Goal: Task Accomplishment & Management: Manage account settings

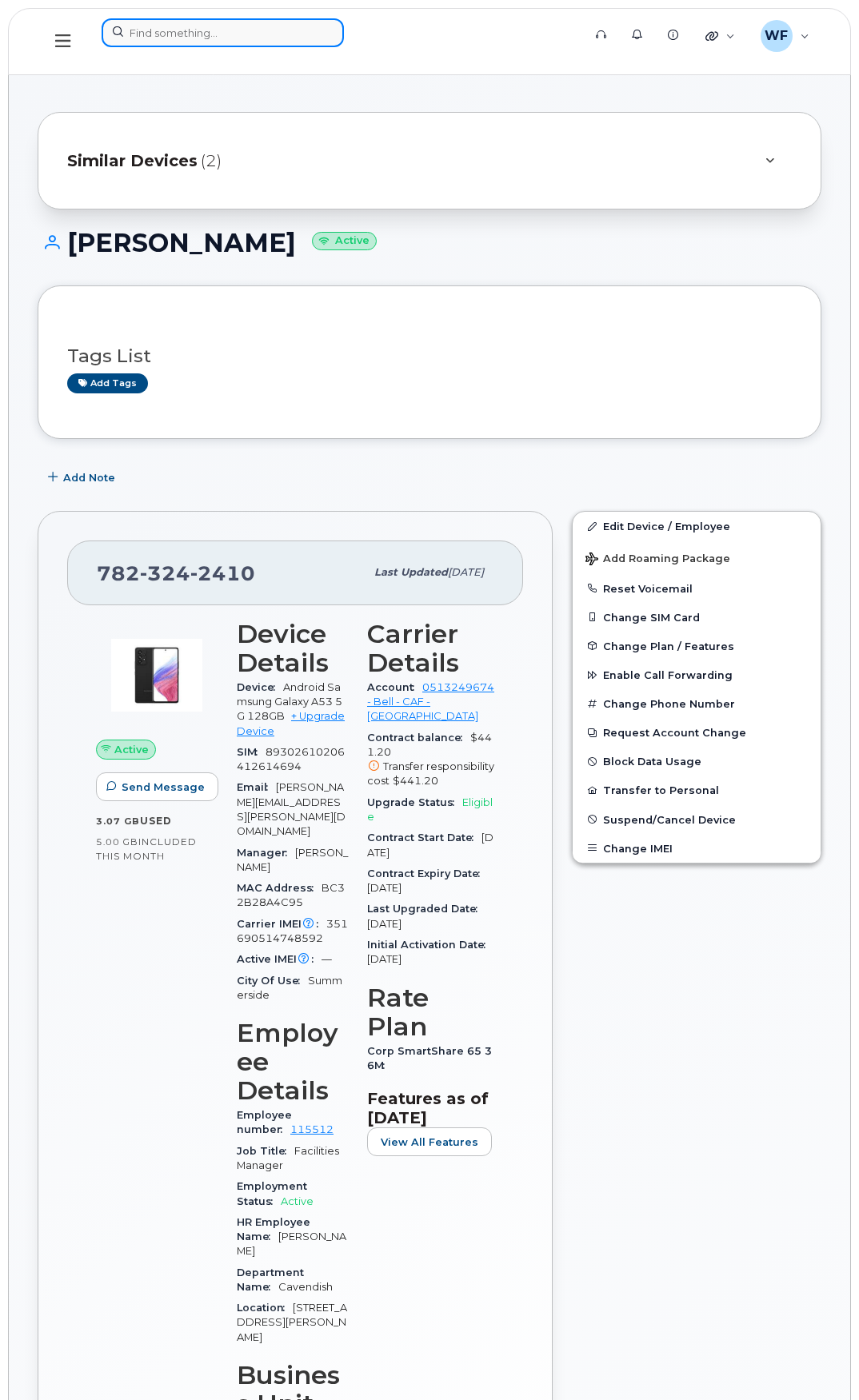
click at [165, 28] on input at bounding box center [222, 32] width 242 height 28
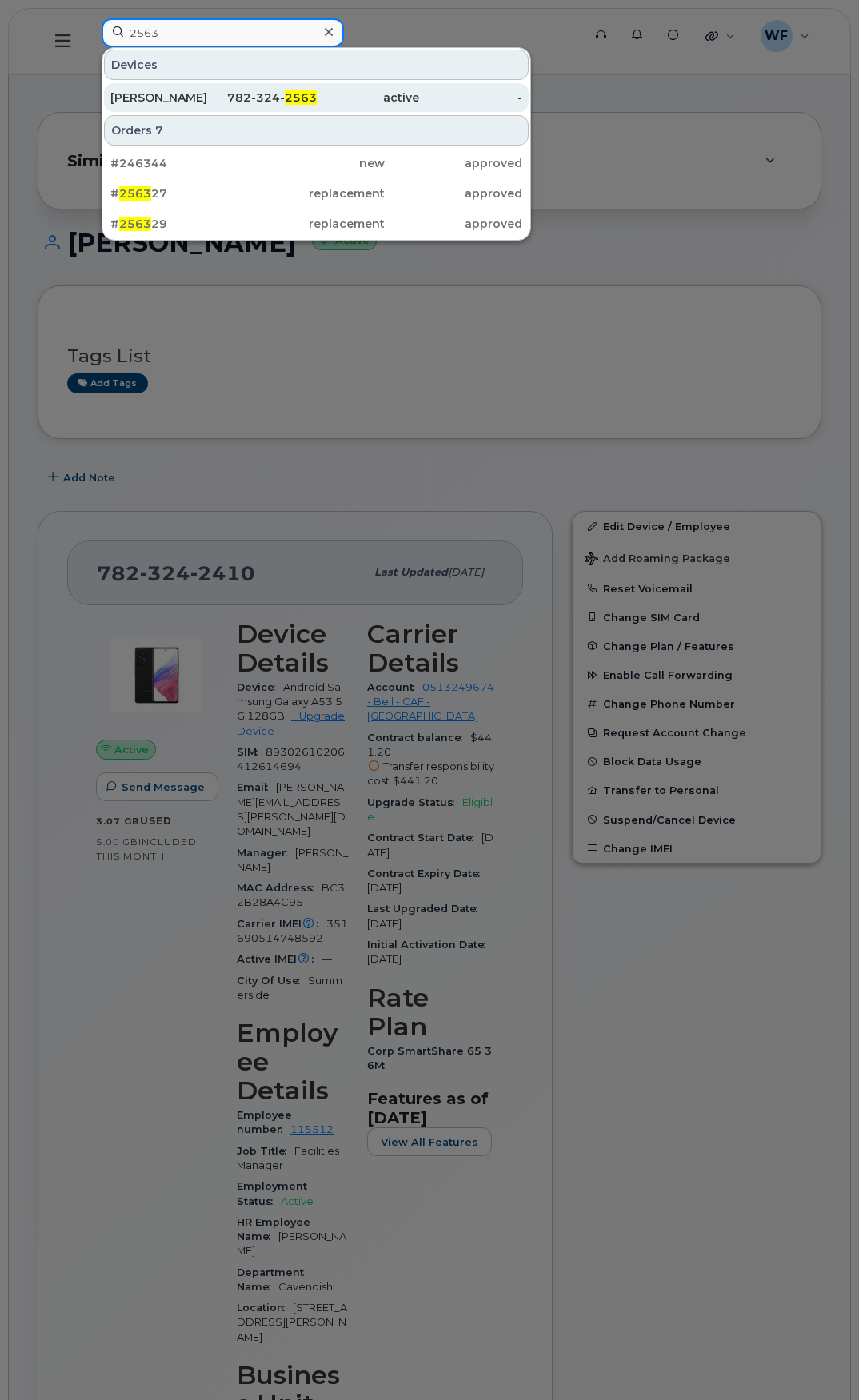
type input "2563"
click at [255, 96] on div "782-324- 2563" at bounding box center [265, 97] width 103 height 16
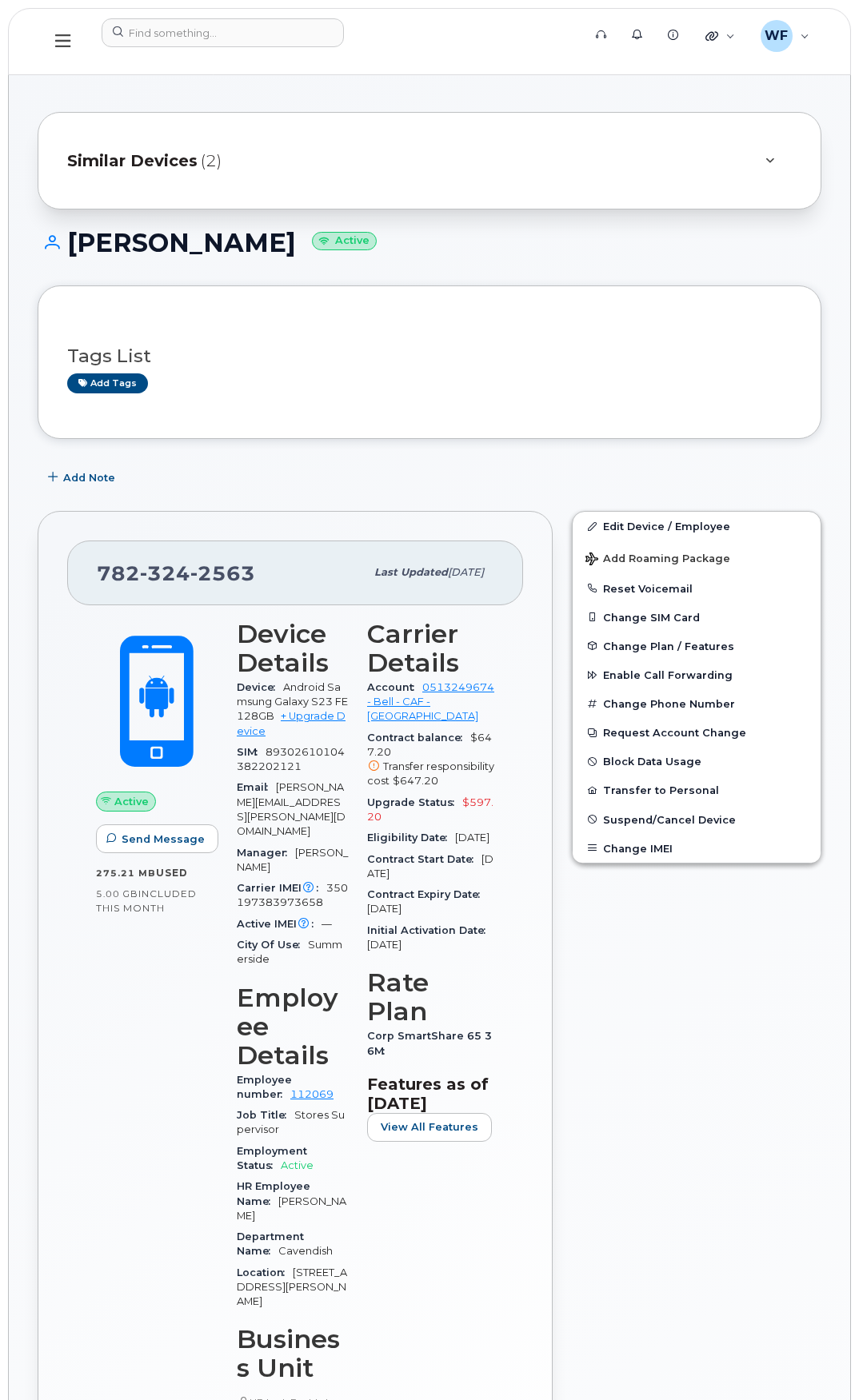
click at [372, 158] on div "Similar Devices (2)" at bounding box center [407, 160] width 680 height 39
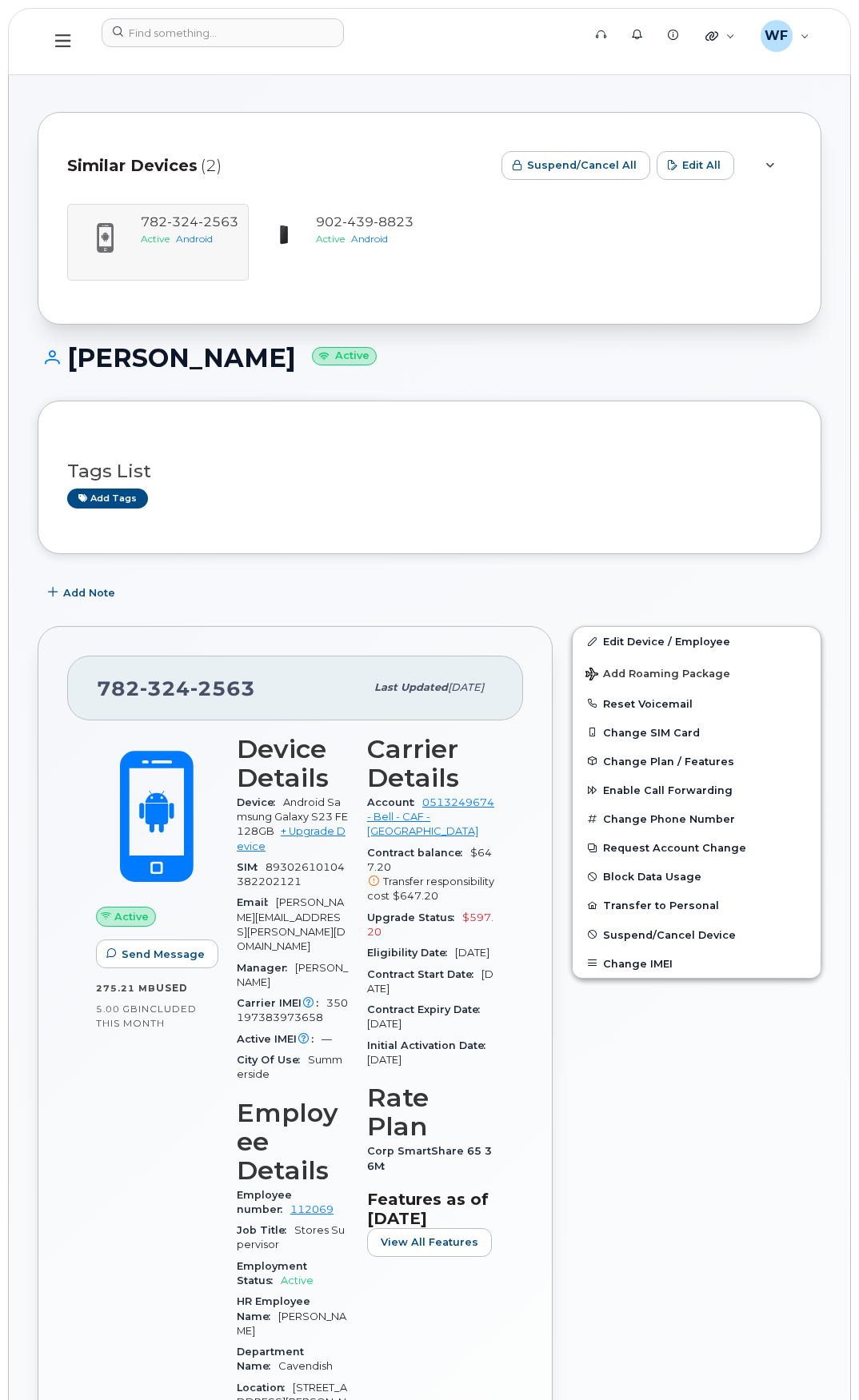
click at [441, 159] on div "Similar Devices (2)" at bounding box center [277, 165] width 421 height 48
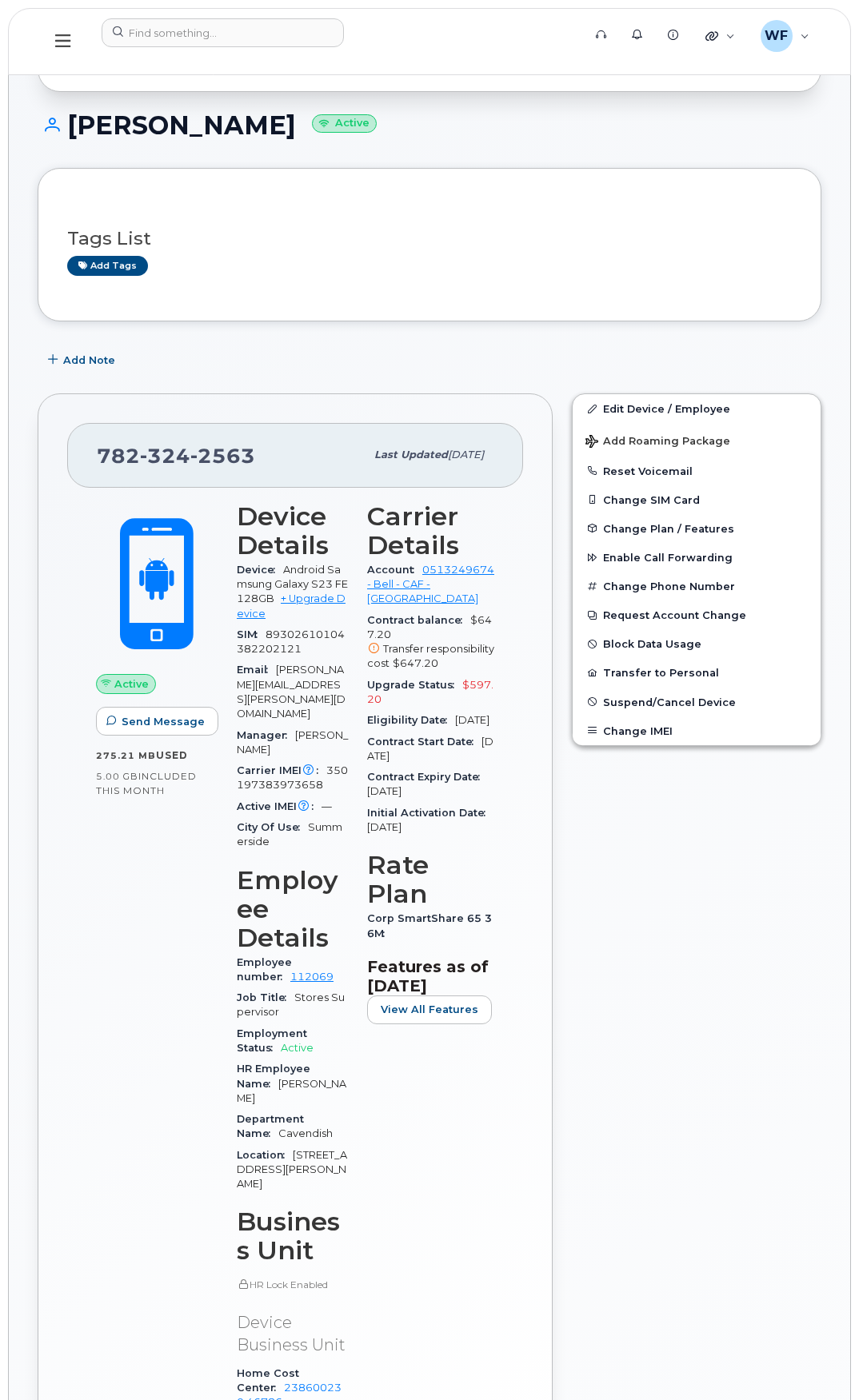
scroll to position [240, 0]
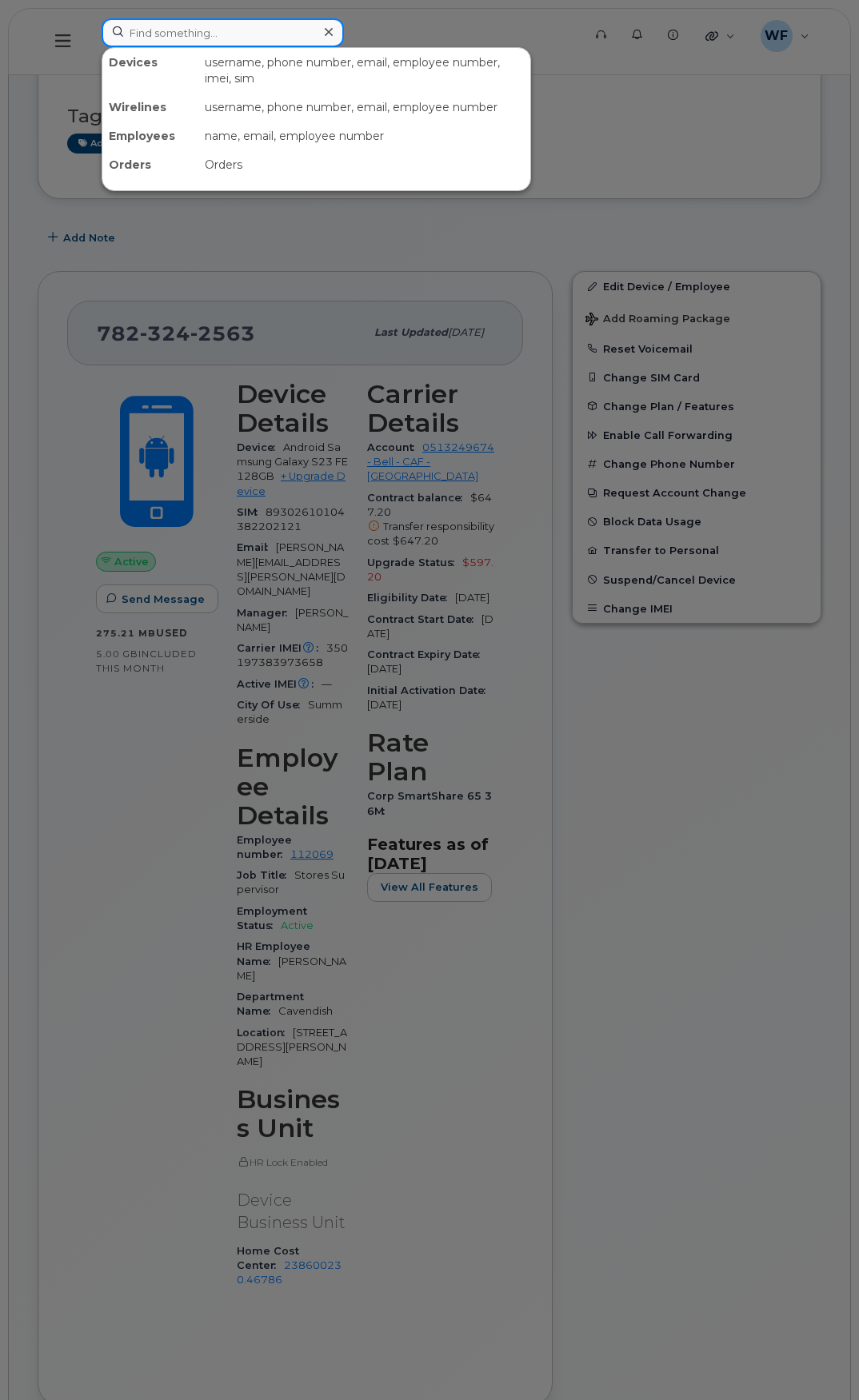
click at [159, 30] on input at bounding box center [222, 32] width 242 height 28
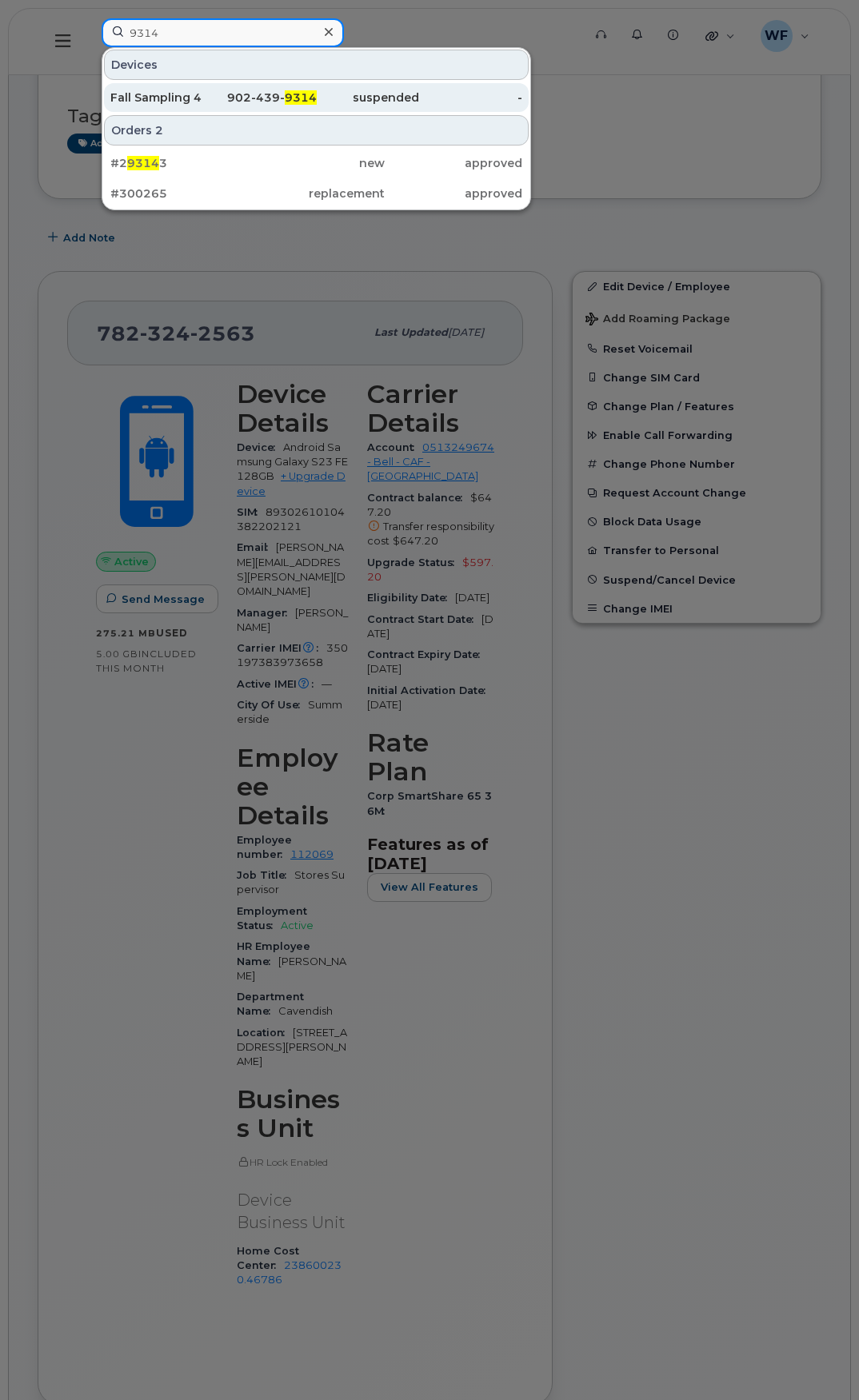
type input "9314"
click at [196, 97] on div "Fall Sampling 4" at bounding box center [162, 97] width 103 height 16
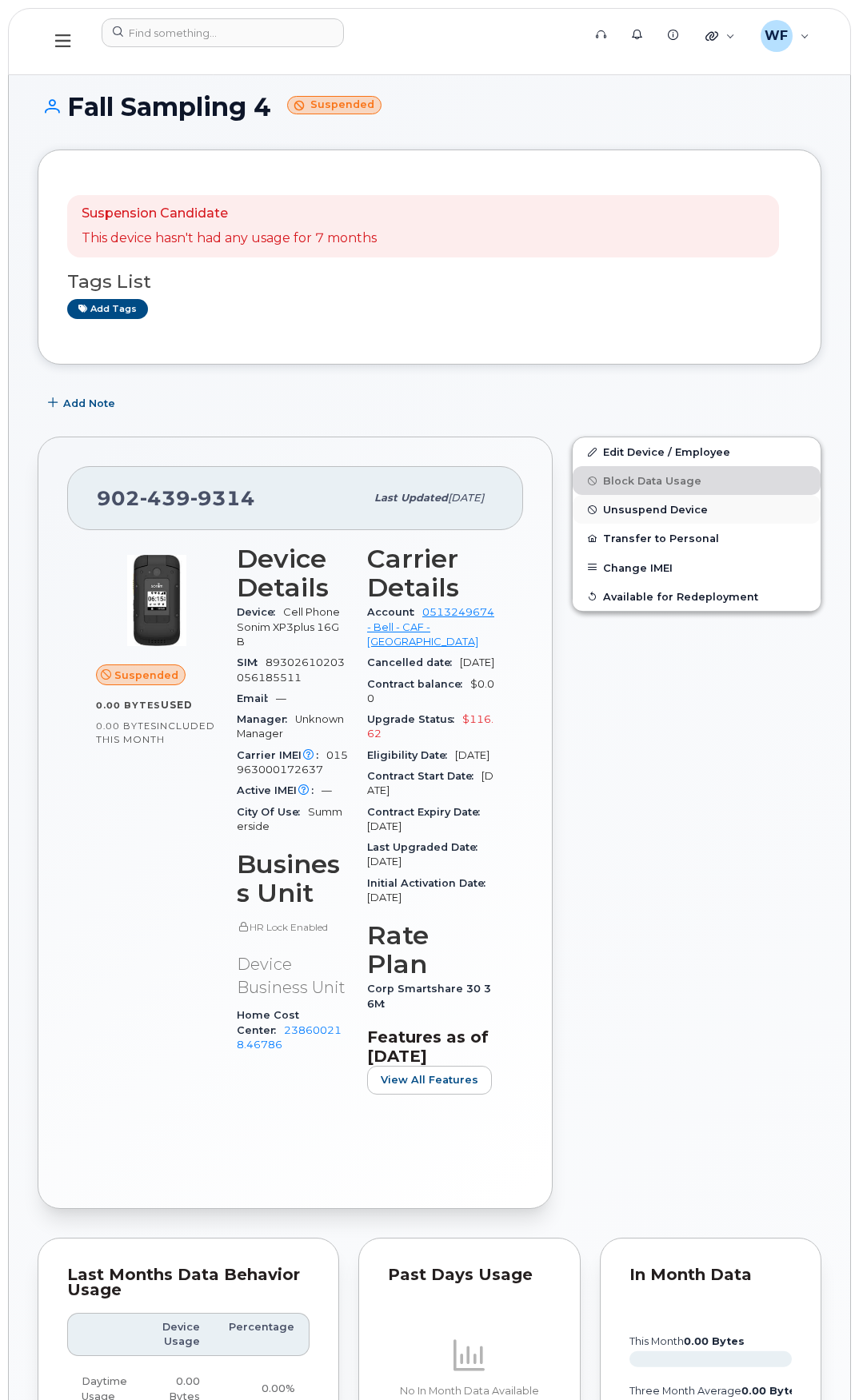
click at [644, 508] on span "Unsuspend Device" at bounding box center [656, 510] width 105 height 12
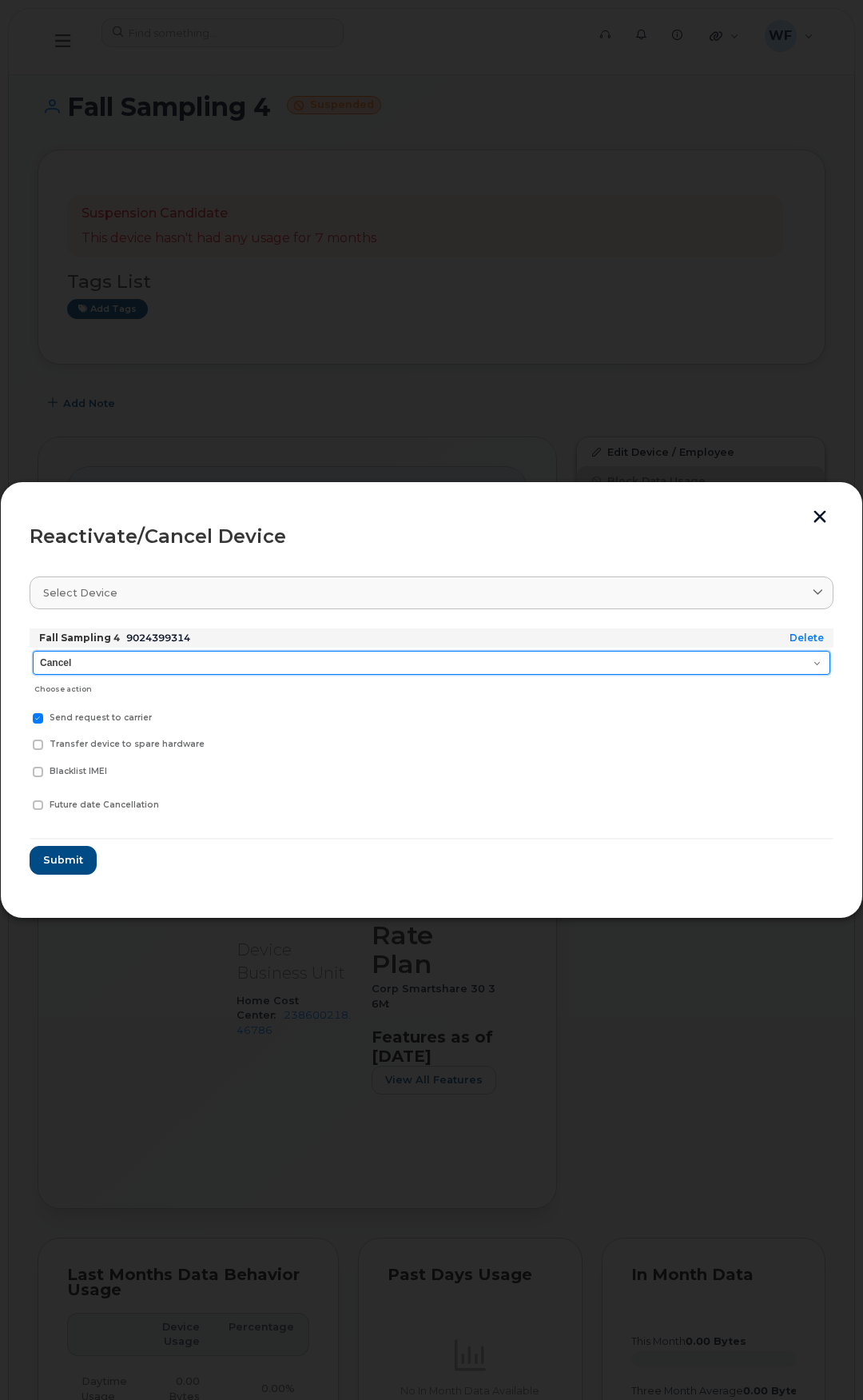
click at [103, 664] on select "Cancel Suspend - Extend Suspension Reactivate" at bounding box center [432, 663] width 798 height 24
select select "[object Object]"
click at [33, 650] on select "Cancel Suspend - Extend Suspension Reactivate" at bounding box center [432, 663] width 798 height 24
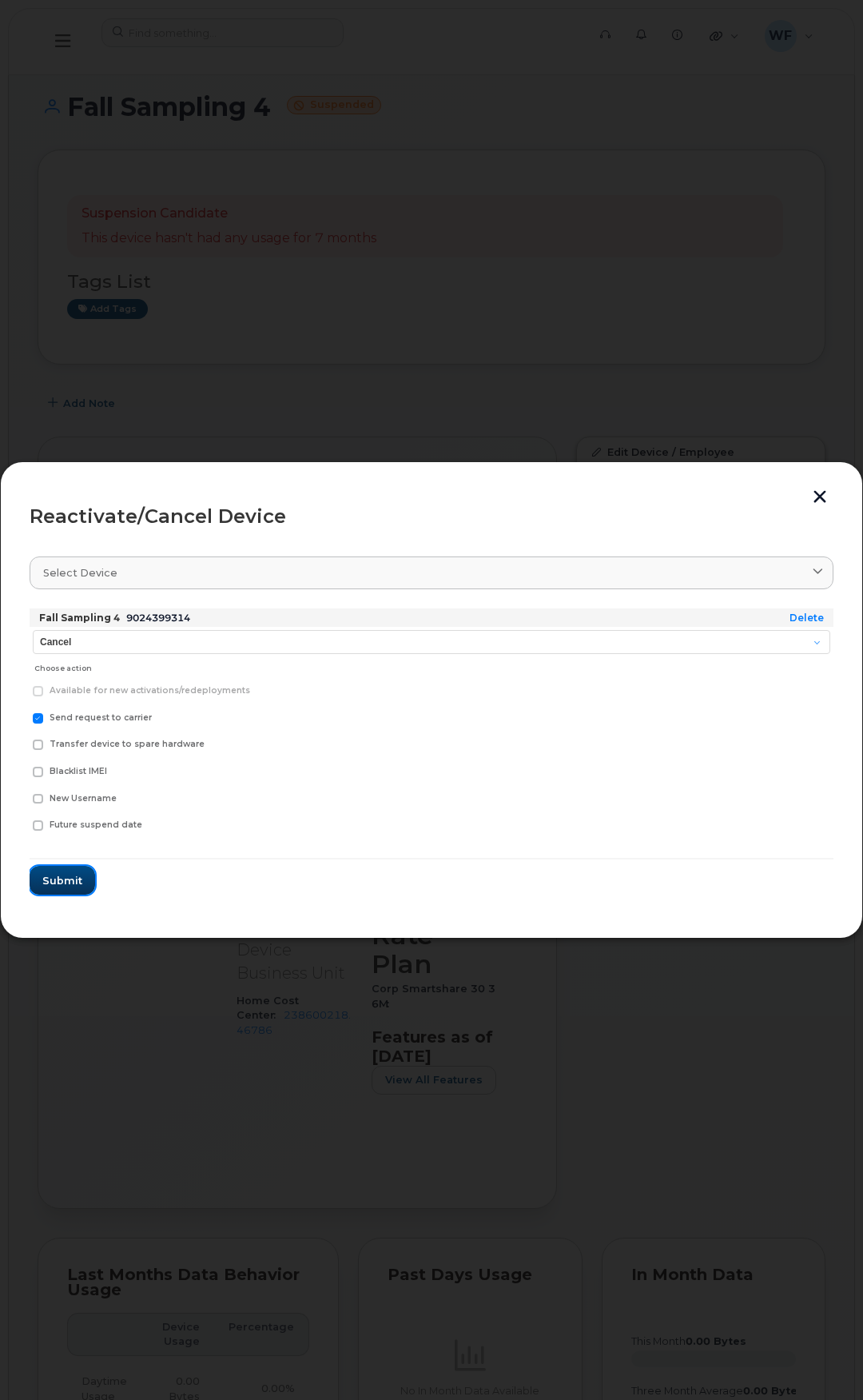
click at [74, 884] on span "Submit" at bounding box center [62, 881] width 40 height 16
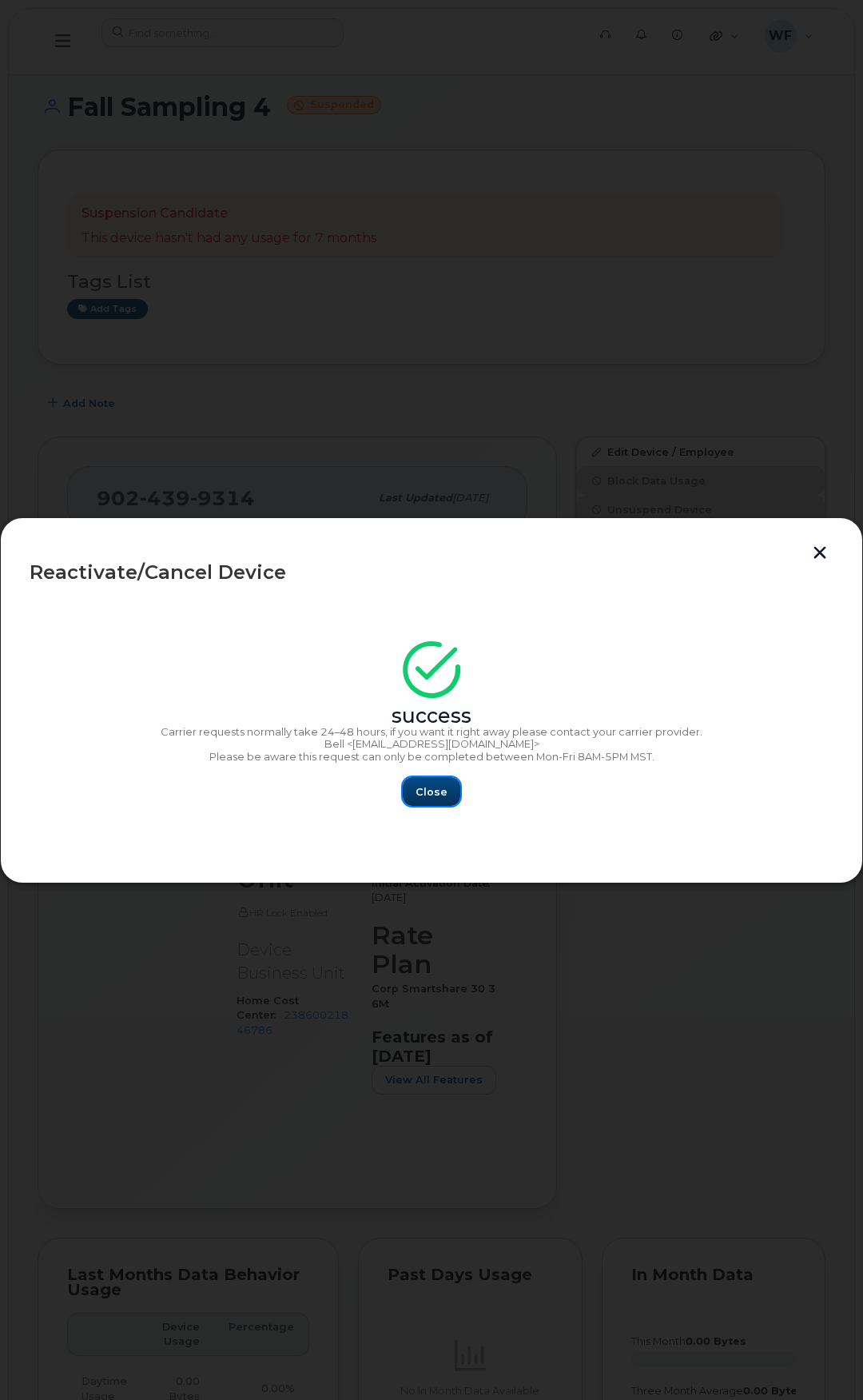
click at [435, 787] on span "Close" at bounding box center [432, 792] width 32 height 16
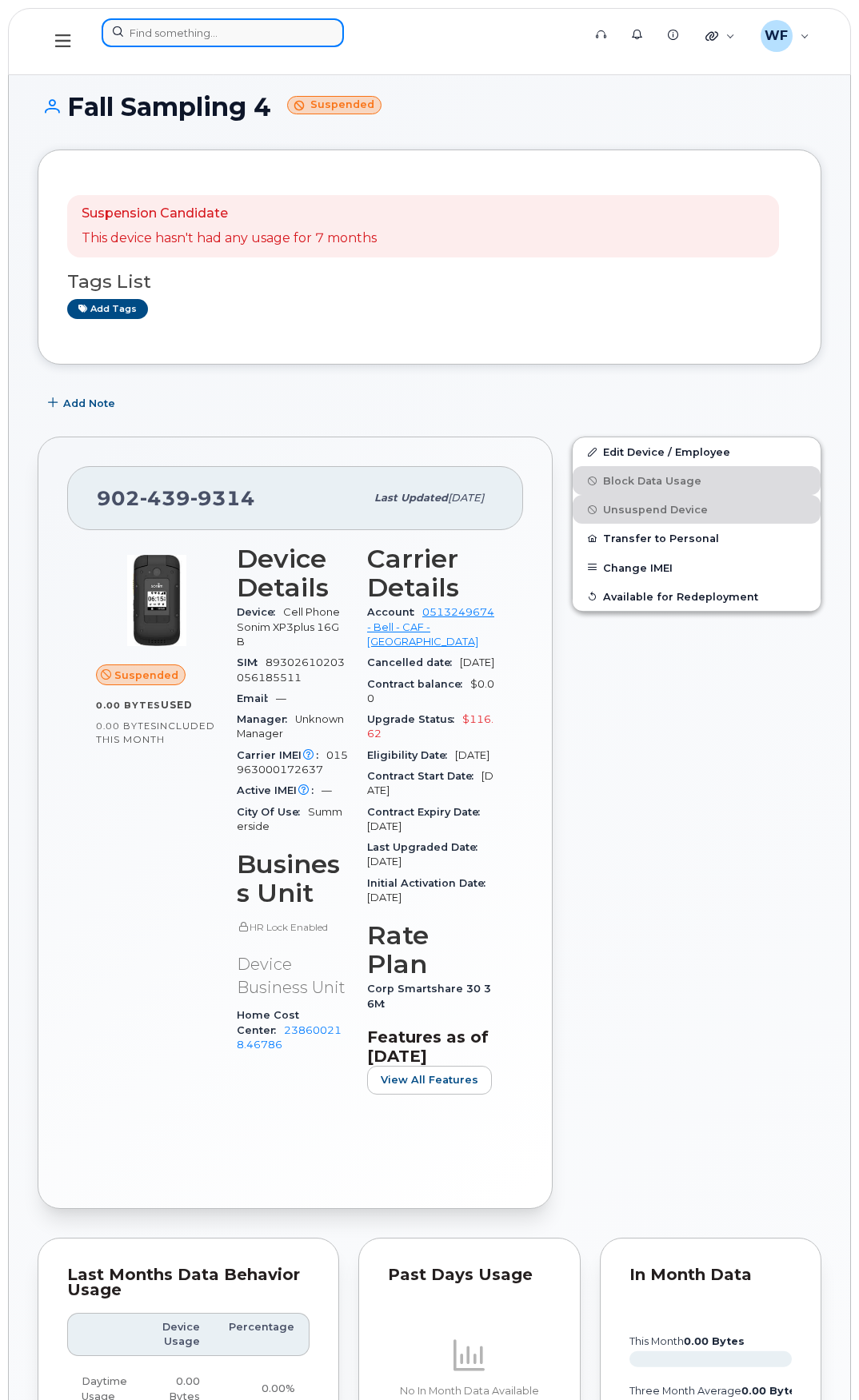
click at [148, 31] on input at bounding box center [222, 32] width 242 height 28
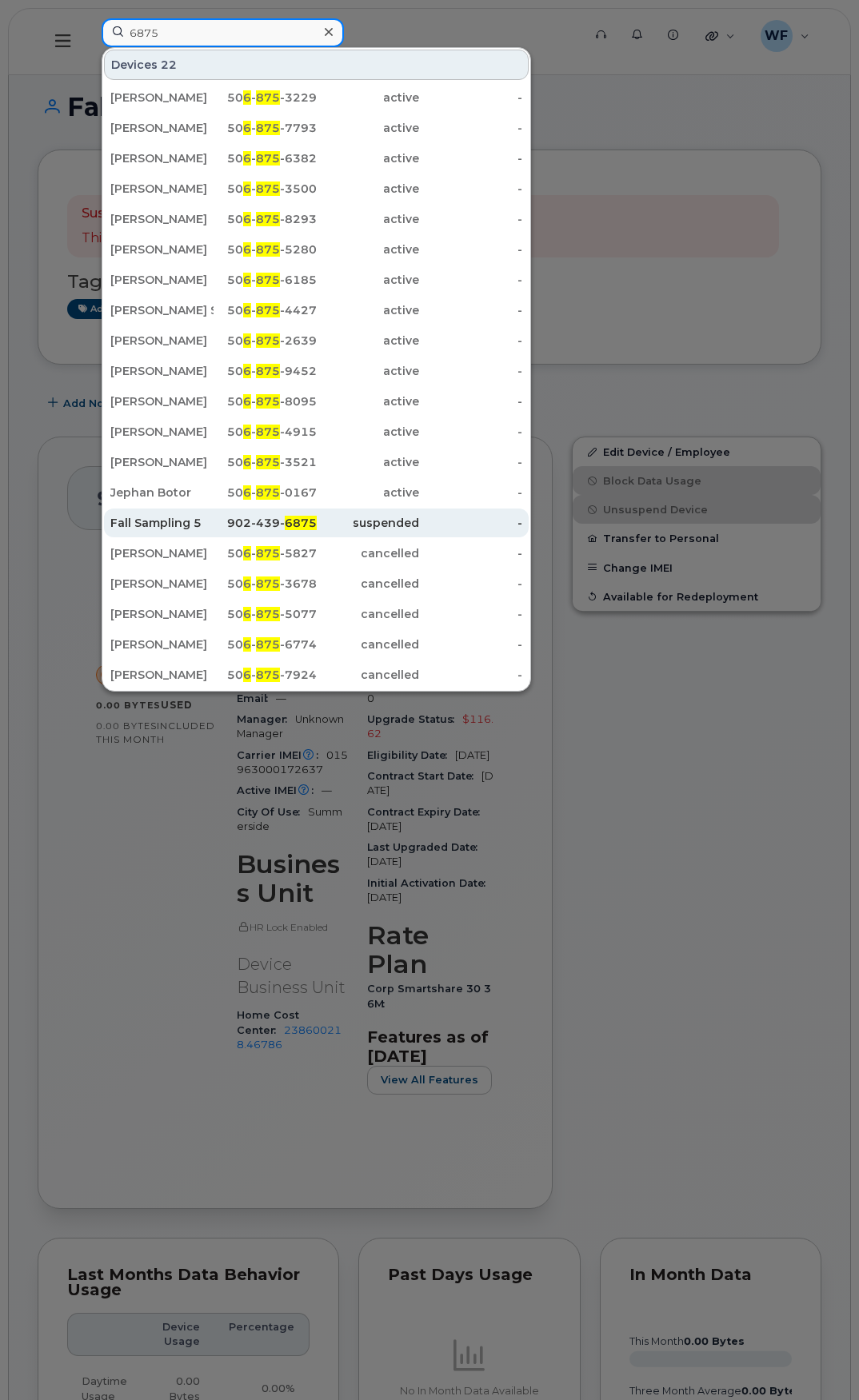
type input "6875"
click at [192, 516] on div "Fall Sampling 5" at bounding box center [162, 523] width 103 height 16
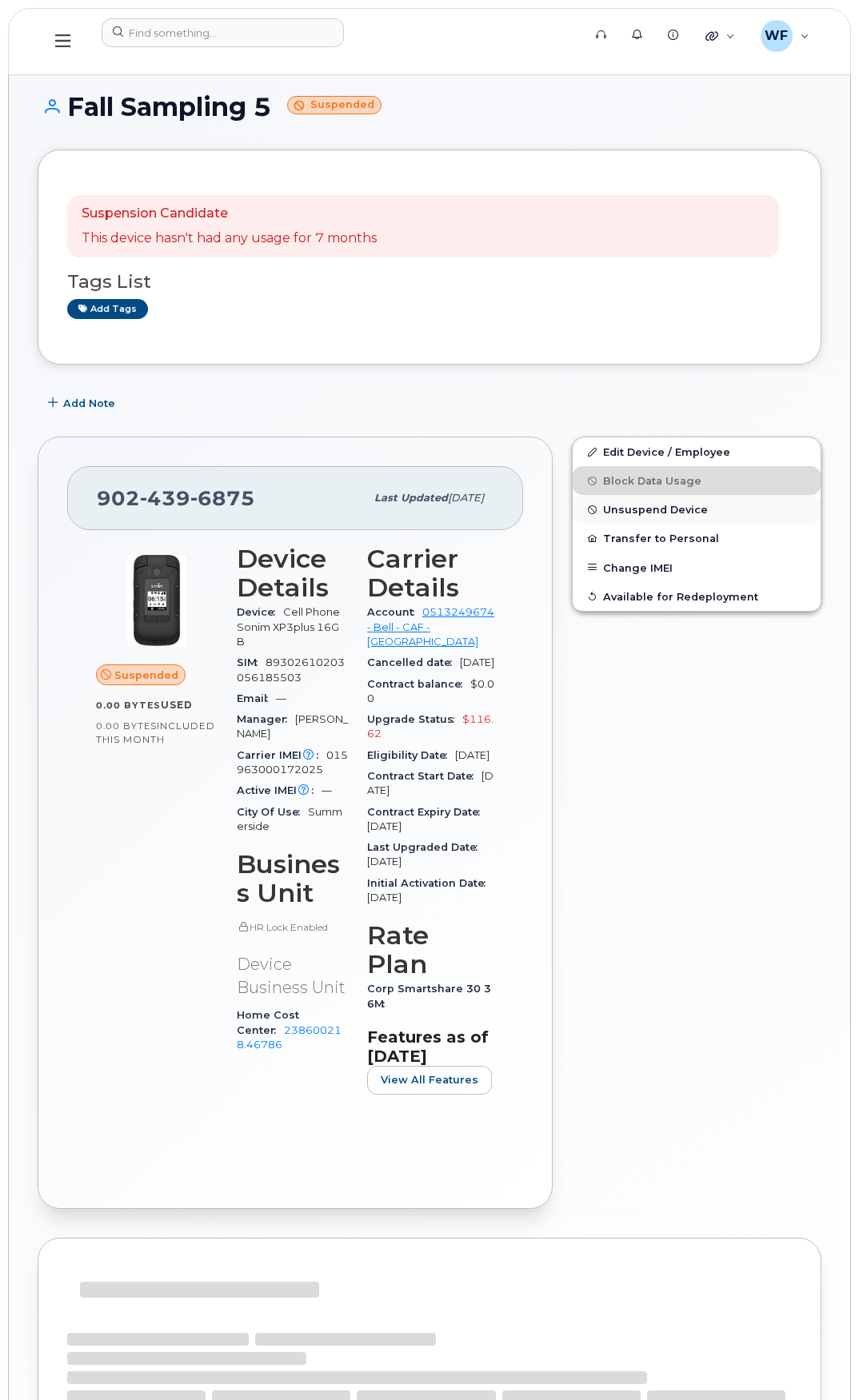
click at [663, 507] on span "Unsuspend Device" at bounding box center [656, 510] width 105 height 12
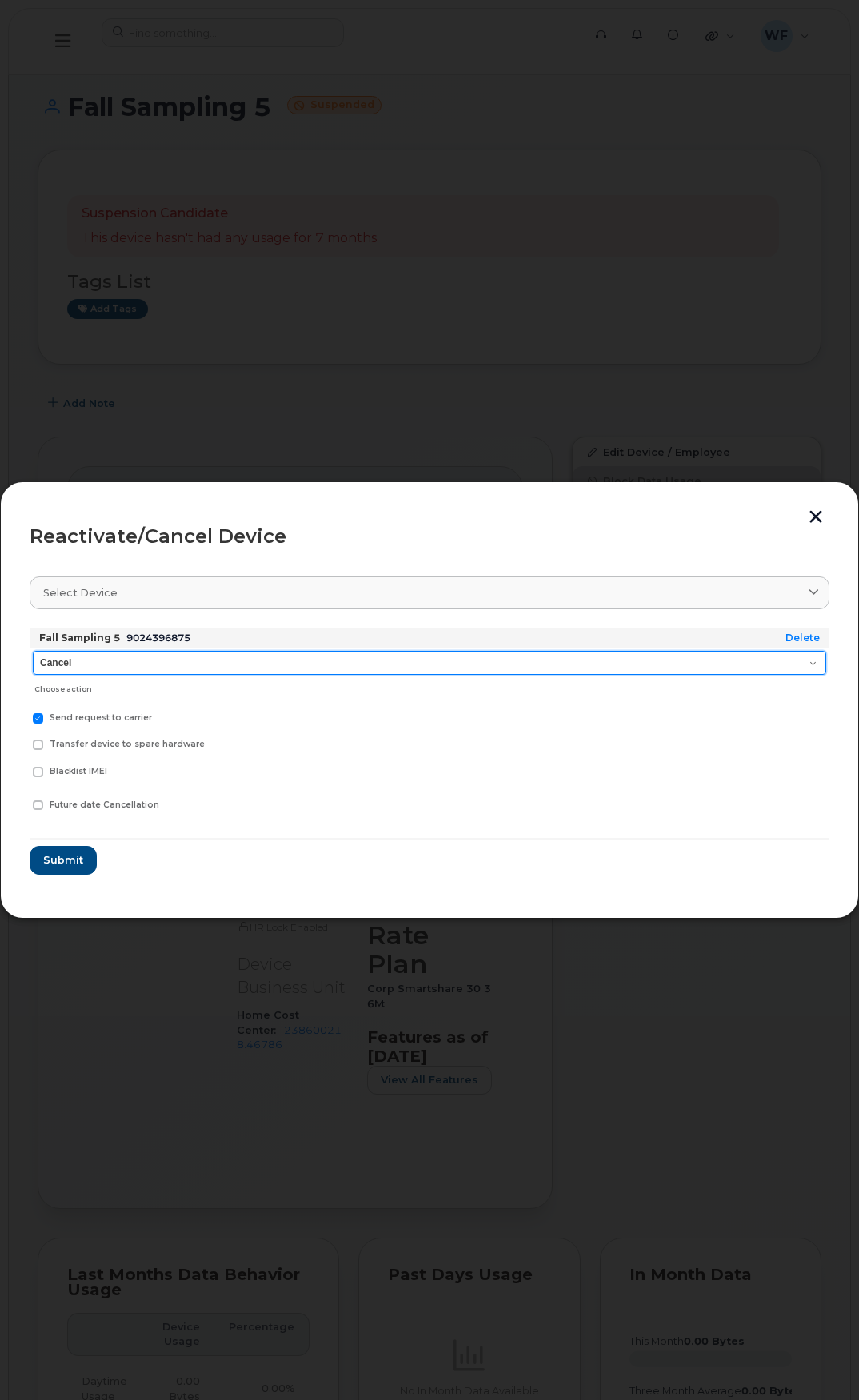
click at [204, 662] on select "Cancel Suspend - Extend Suspension Reactivate" at bounding box center [429, 663] width 794 height 24
select select "[object Object]"
click at [33, 650] on select "Cancel Suspend - Extend Suspension Reactivate" at bounding box center [429, 663] width 794 height 24
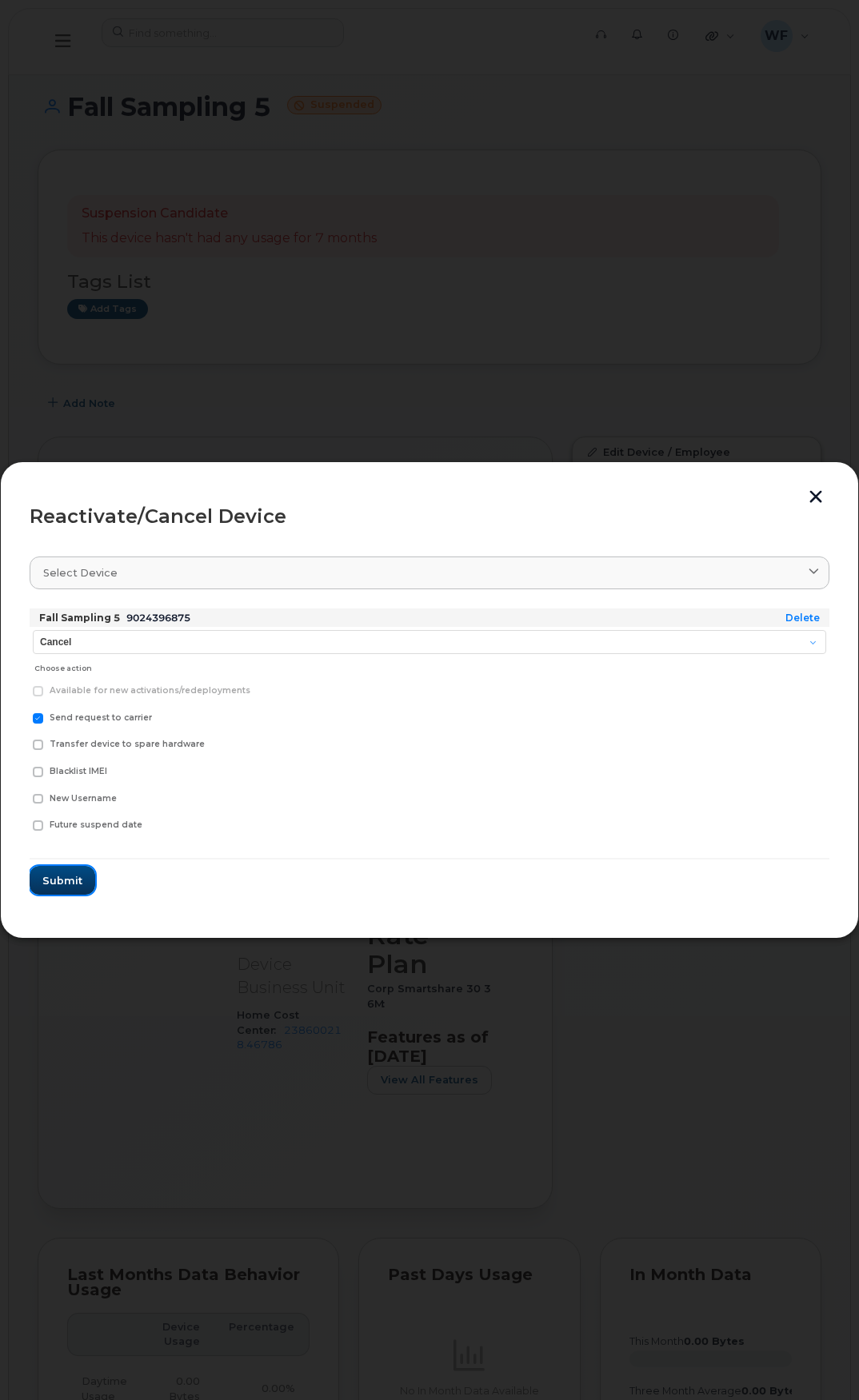
click at [92, 878] on button "Submit" at bounding box center [62, 880] width 65 height 28
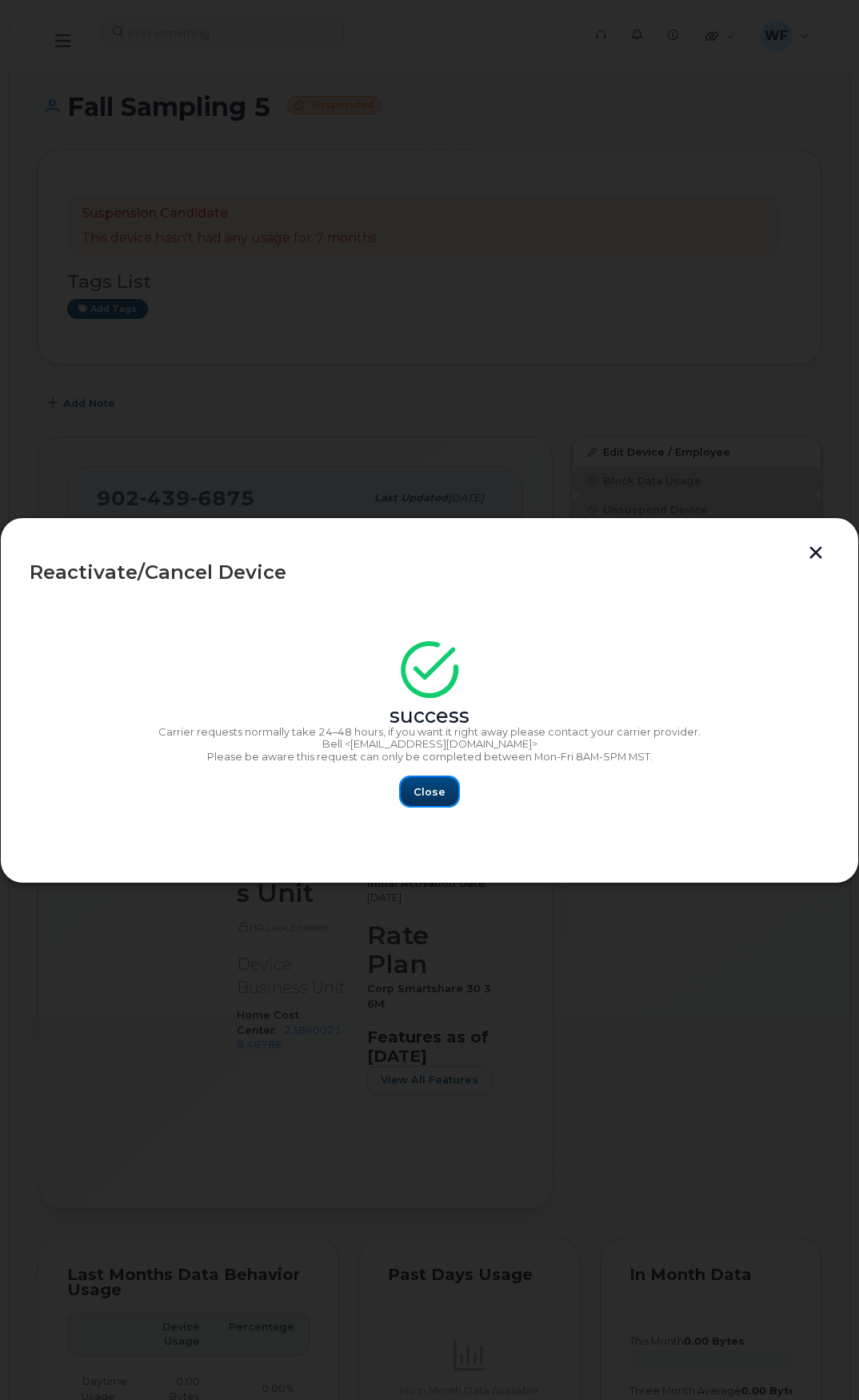
click at [427, 792] on span "Close" at bounding box center [429, 792] width 32 height 16
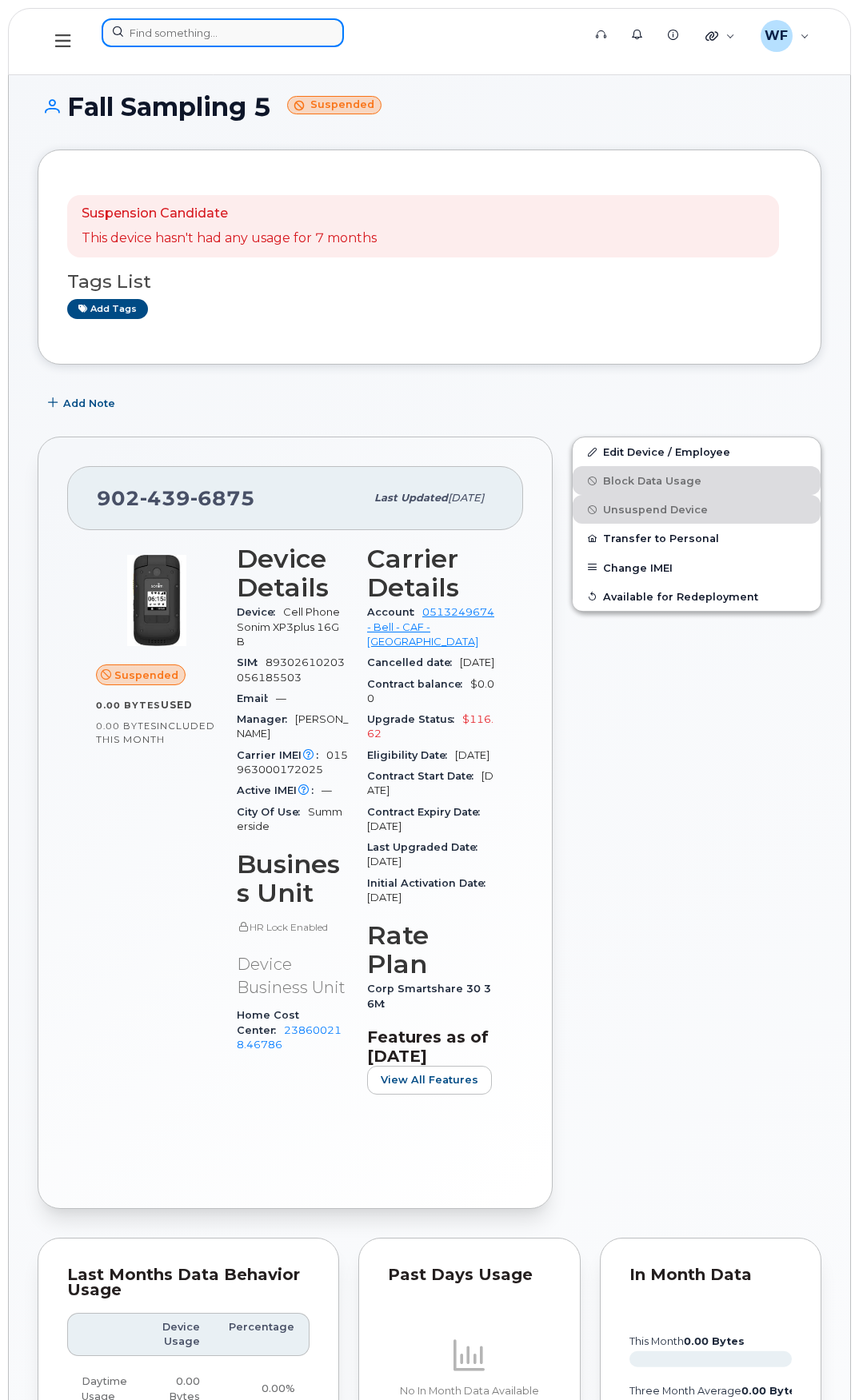
click at [174, 26] on input at bounding box center [222, 32] width 242 height 28
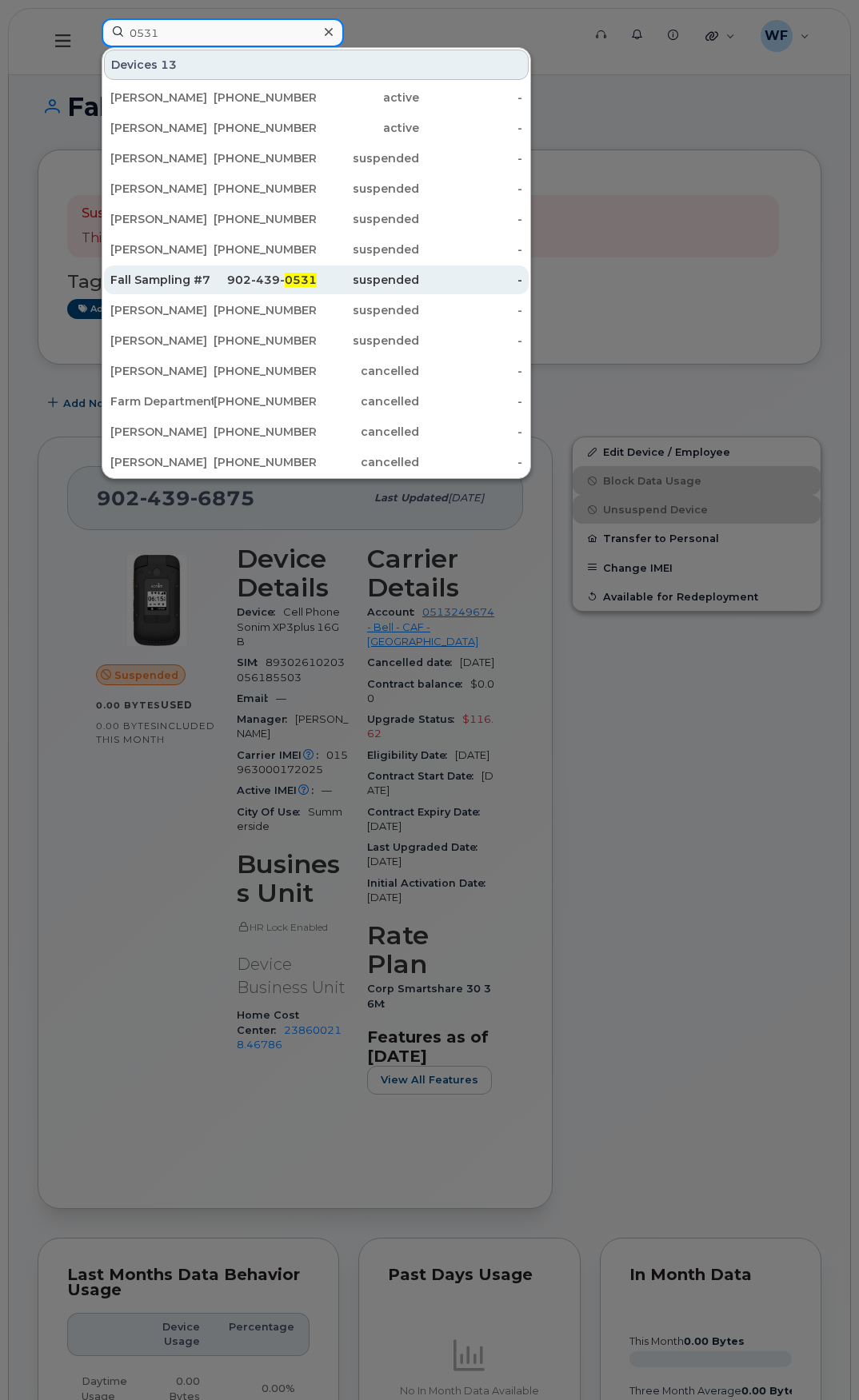
type input "0531"
click at [135, 277] on div "Fall Sampling #7" at bounding box center [162, 280] width 103 height 16
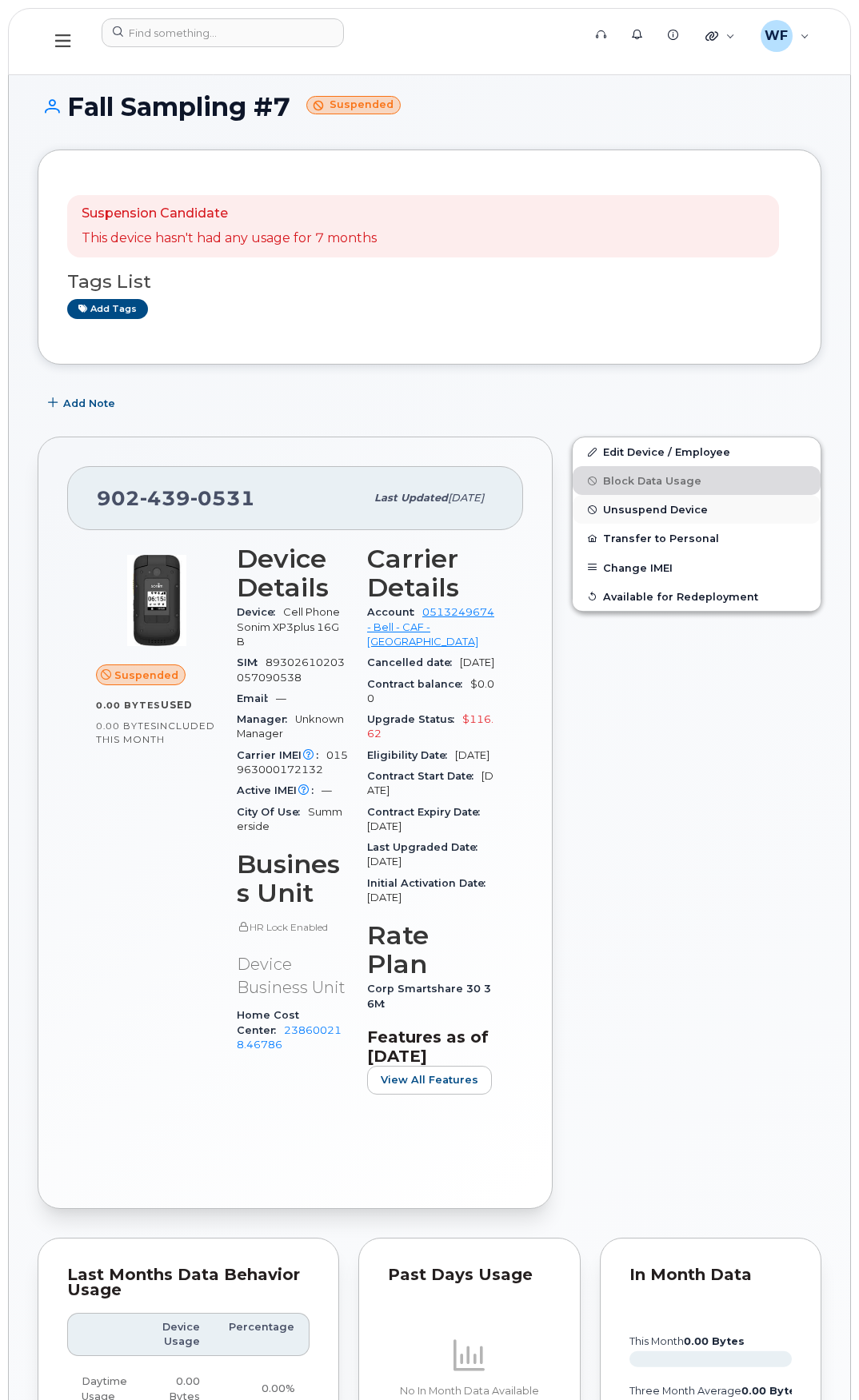
click at [641, 505] on span "Unsuspend Device" at bounding box center [656, 510] width 105 height 12
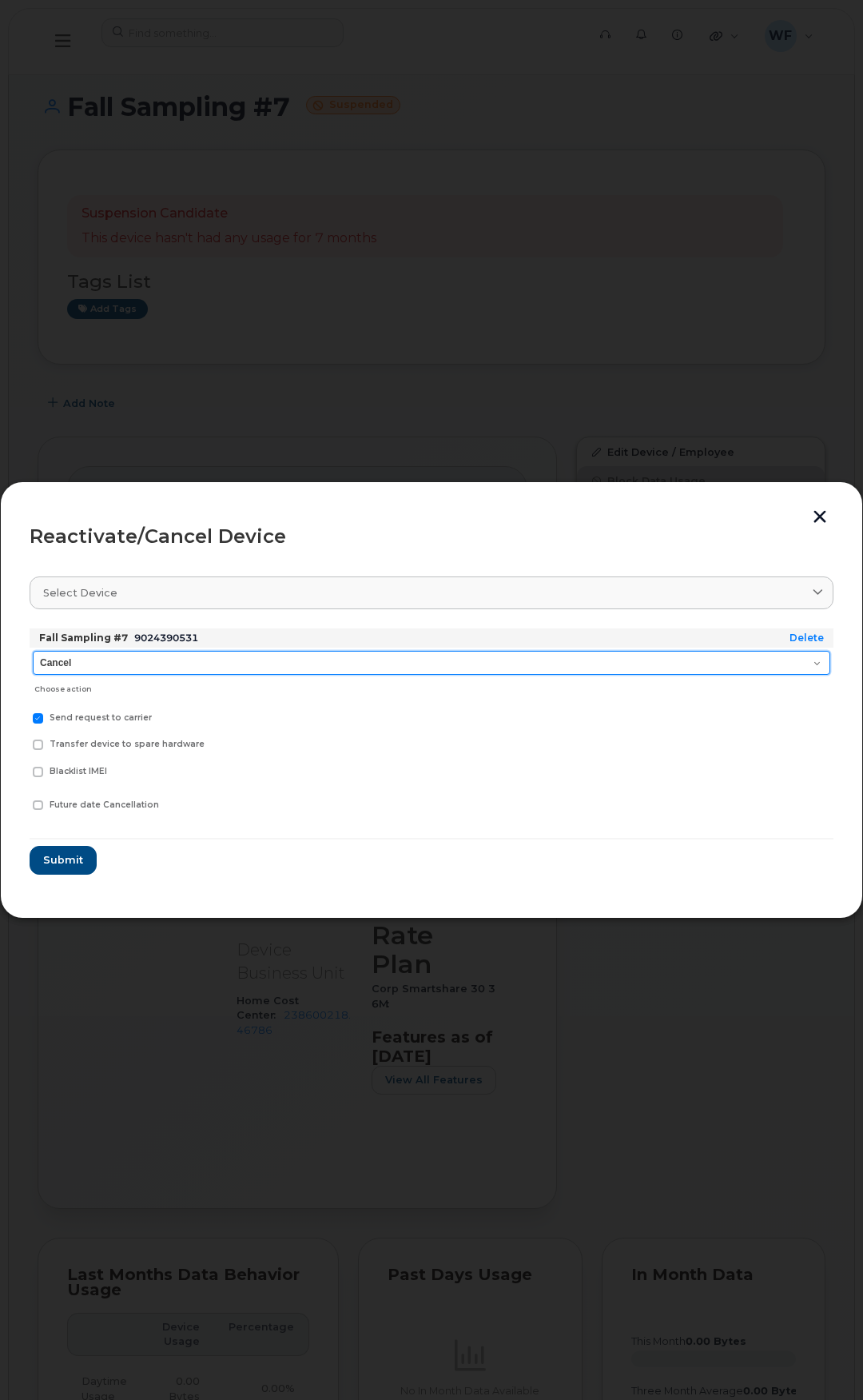
click at [117, 659] on select "Cancel Suspend - Extend Suspension Reactivate" at bounding box center [432, 663] width 798 height 24
select select "[object Object]"
click at [33, 650] on select "Cancel Suspend - Extend Suspension Reactivate" at bounding box center [432, 663] width 798 height 24
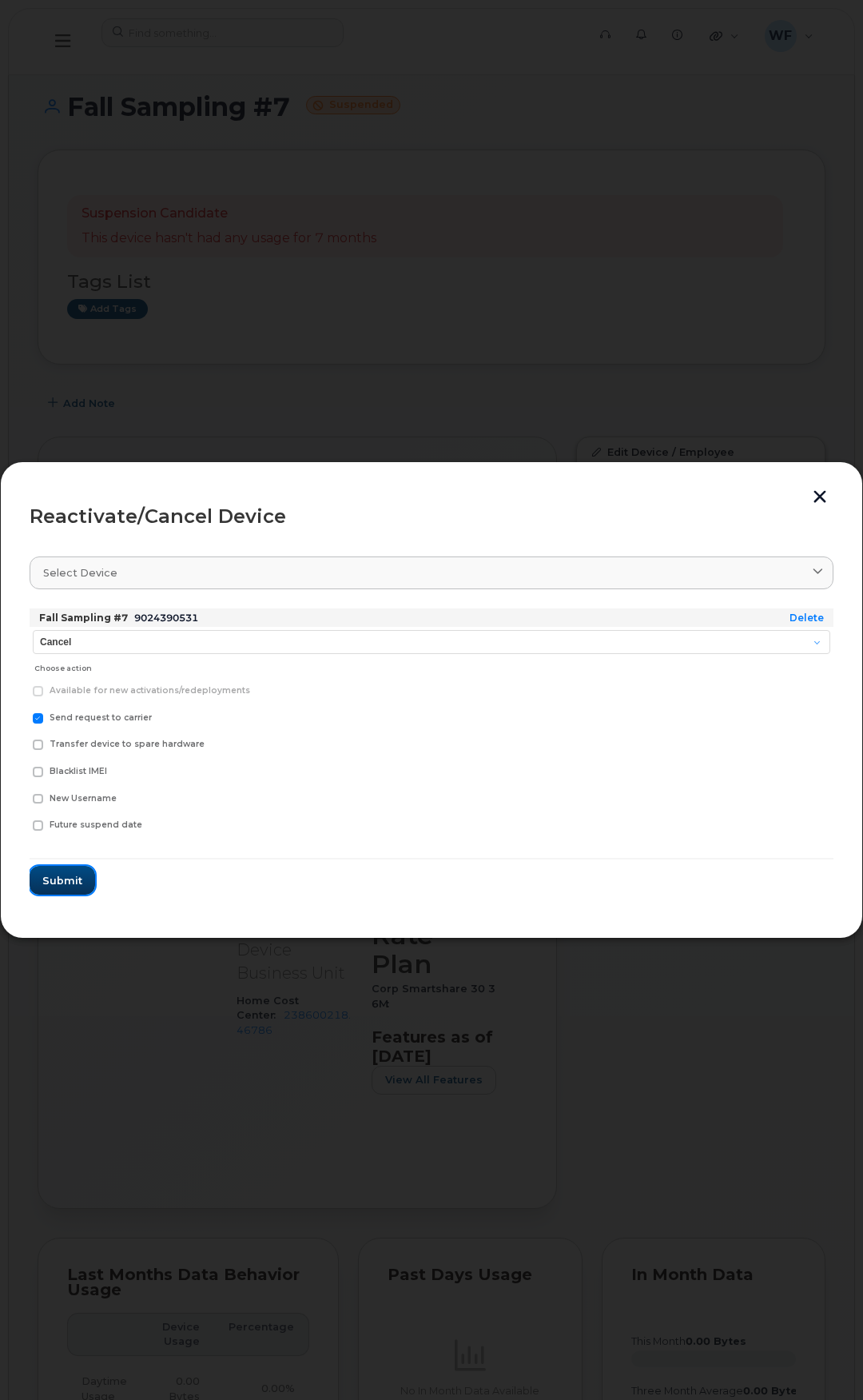
click at [71, 881] on span "Submit" at bounding box center [62, 881] width 40 height 16
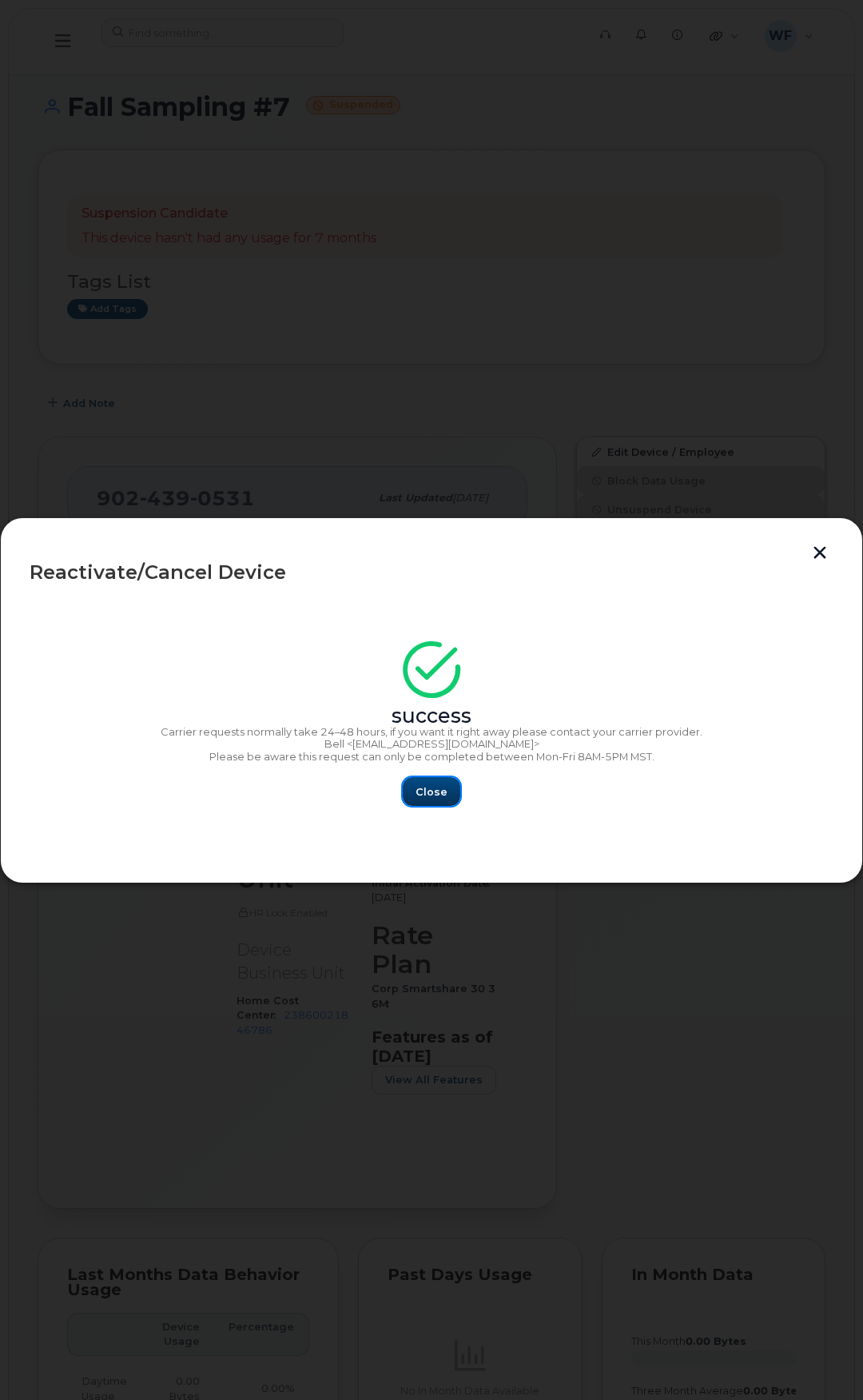
click at [449, 803] on button "Close" at bounding box center [432, 791] width 58 height 28
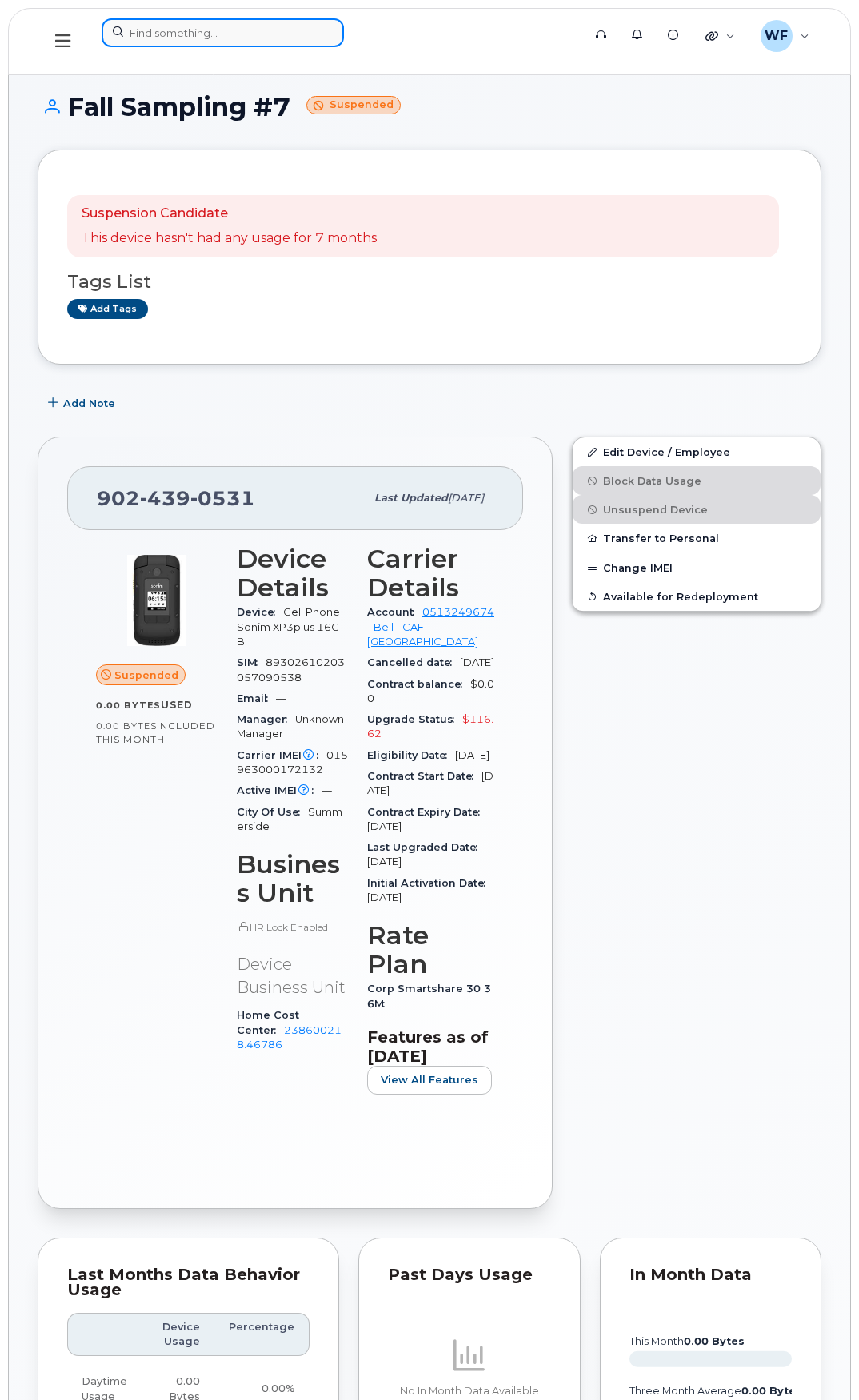
click at [141, 28] on input at bounding box center [222, 32] width 242 height 28
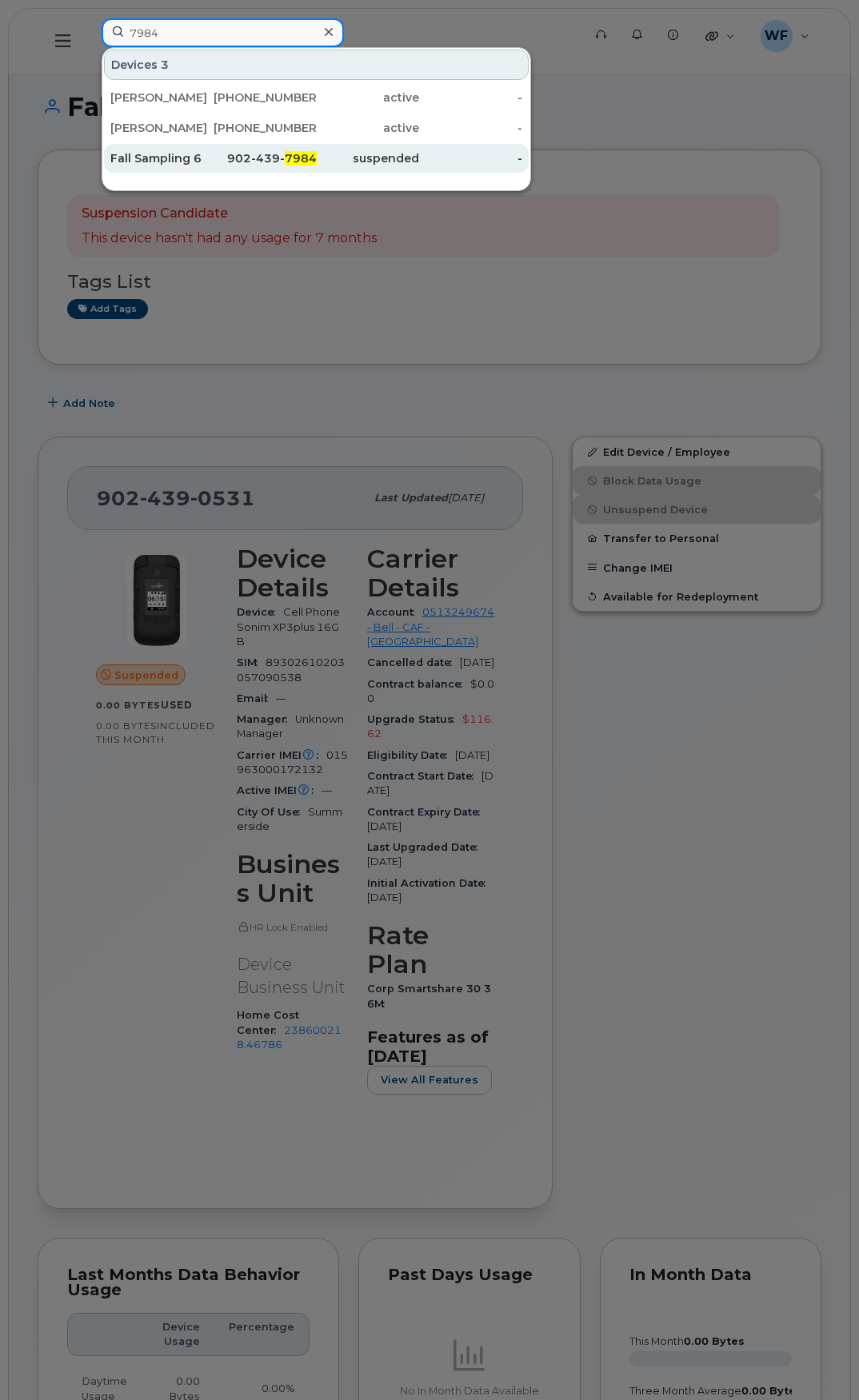
type input "7984"
click at [156, 155] on div "Fall Sampling 6" at bounding box center [162, 158] width 103 height 16
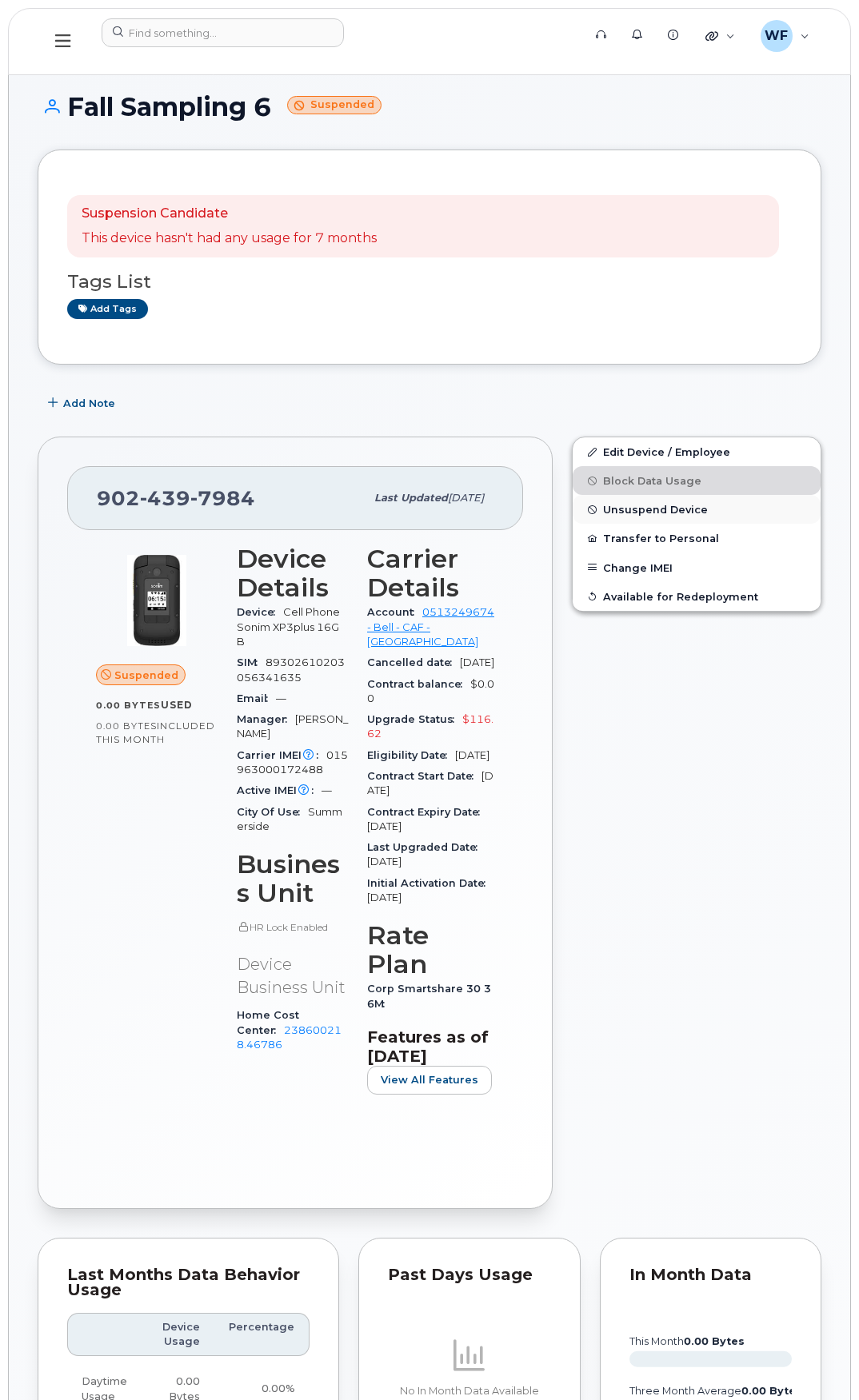
click at [654, 510] on span "Unsuspend Device" at bounding box center [656, 510] width 105 height 12
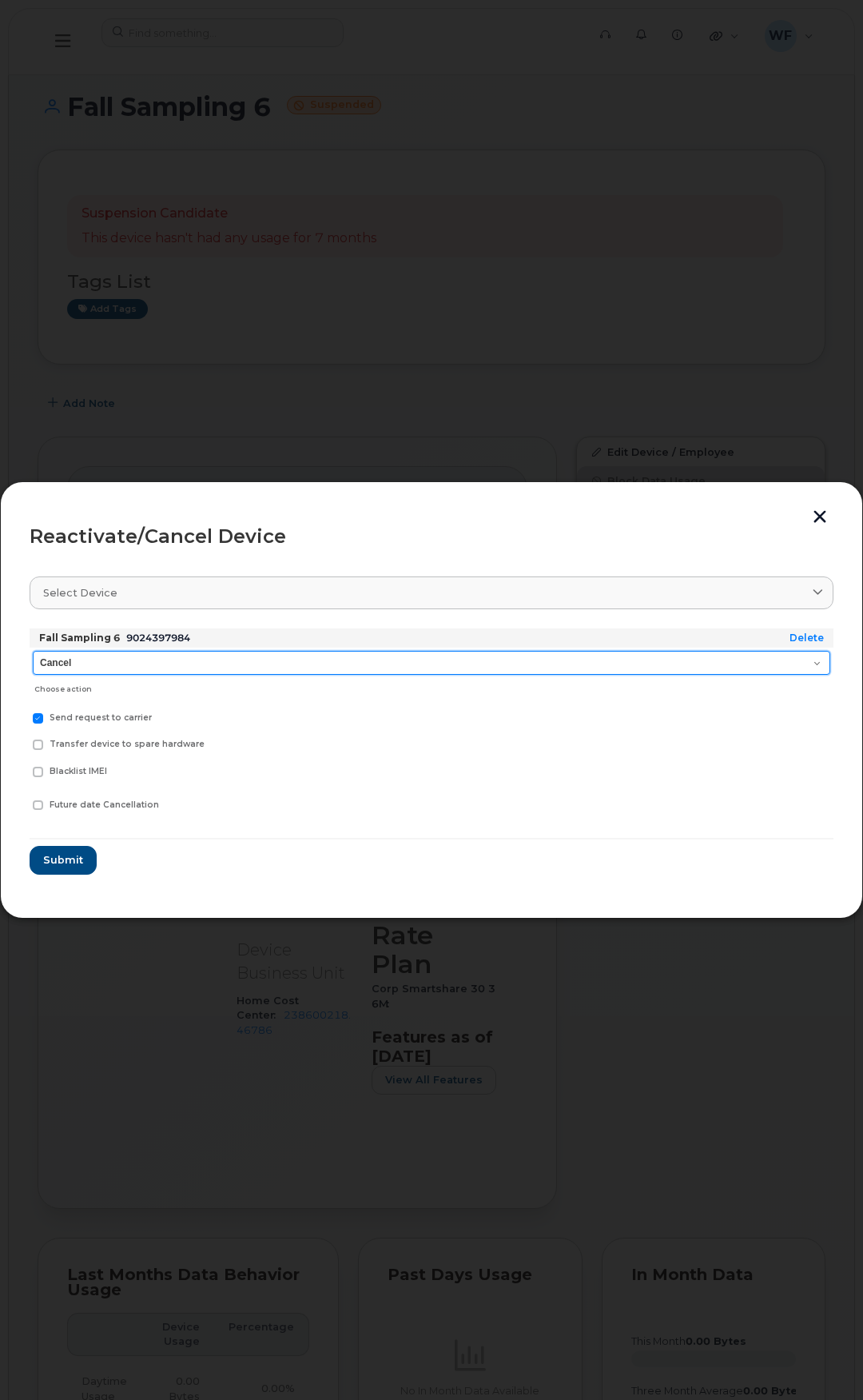
click at [106, 667] on select "Cancel Suspend - Extend Suspension Reactivate" at bounding box center [432, 663] width 798 height 24
select select "[object Object]"
click at [33, 650] on select "Cancel Suspend - Extend Suspension Reactivate" at bounding box center [432, 663] width 798 height 24
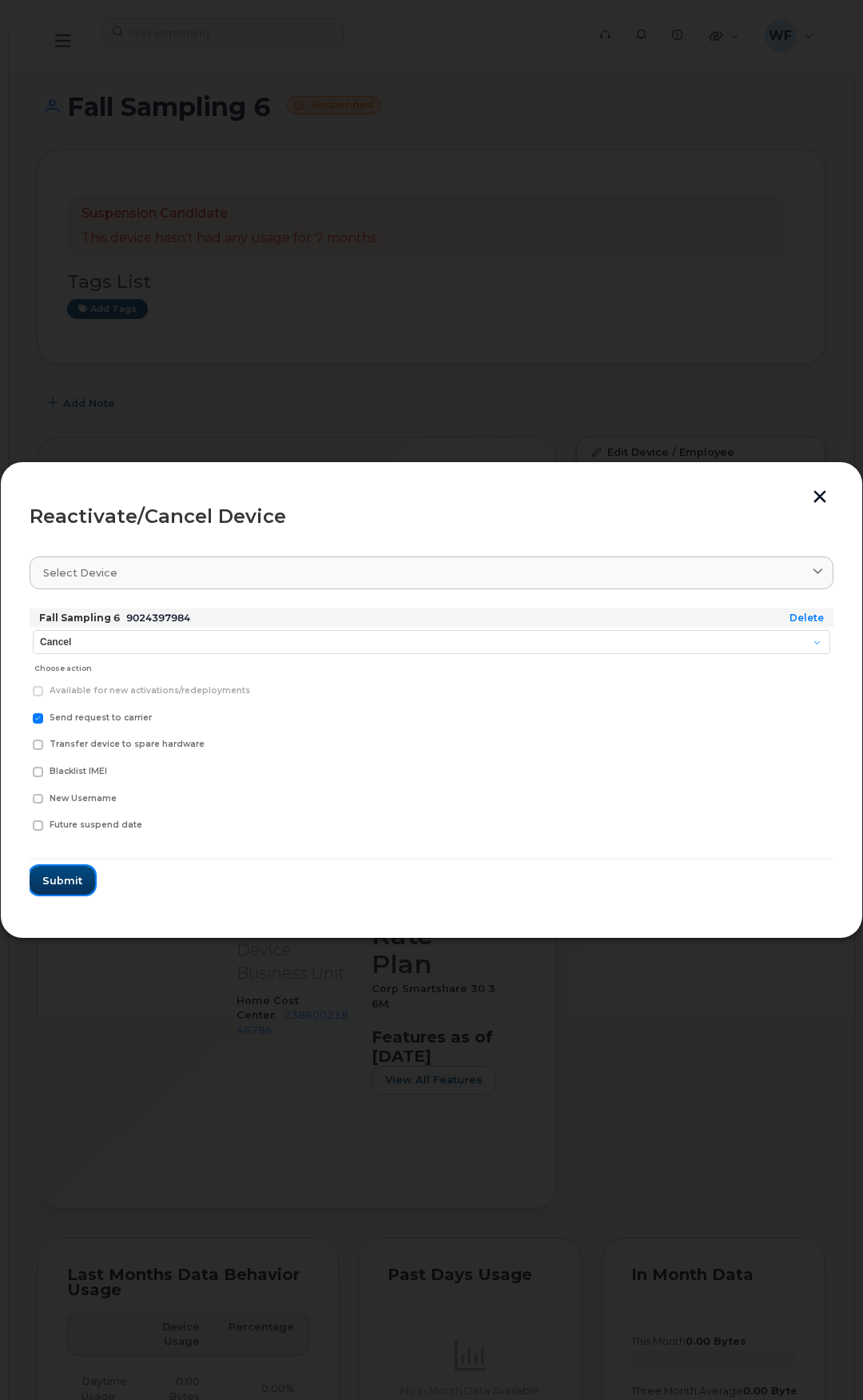
click at [80, 874] on span "Submit" at bounding box center [62, 881] width 40 height 16
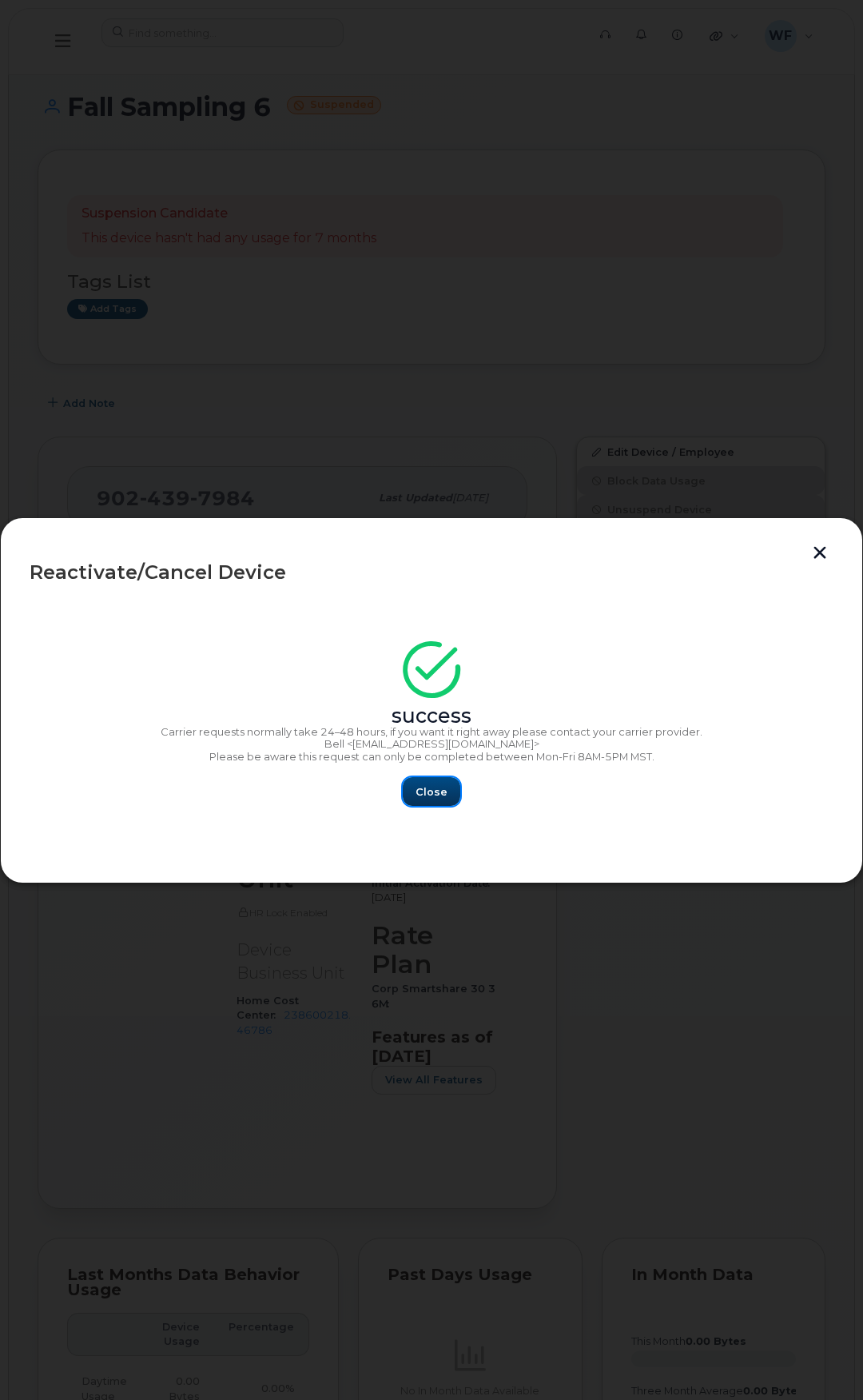
click at [432, 794] on span "Close" at bounding box center [432, 792] width 32 height 16
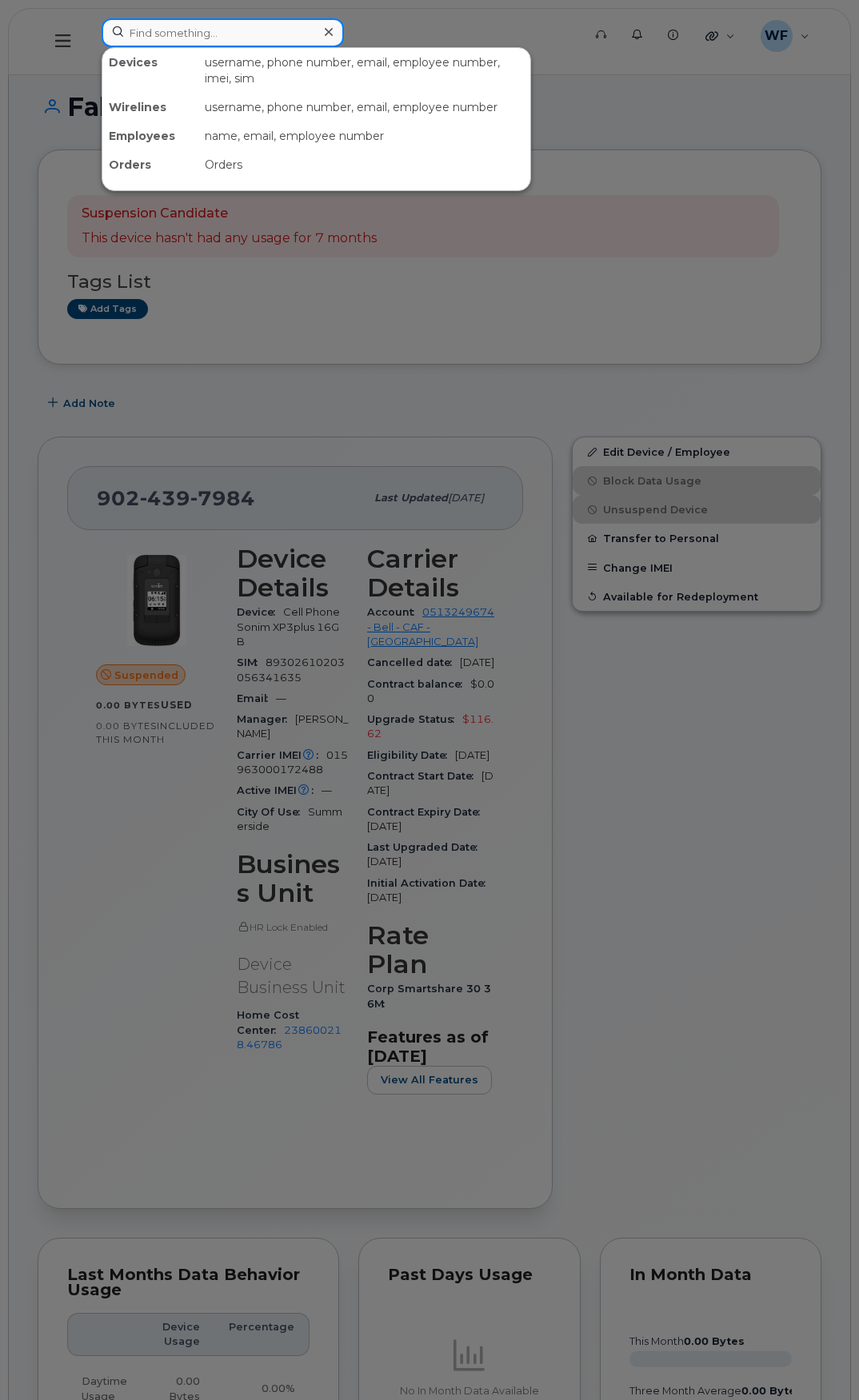
click at [201, 34] on input at bounding box center [222, 32] width 242 height 28
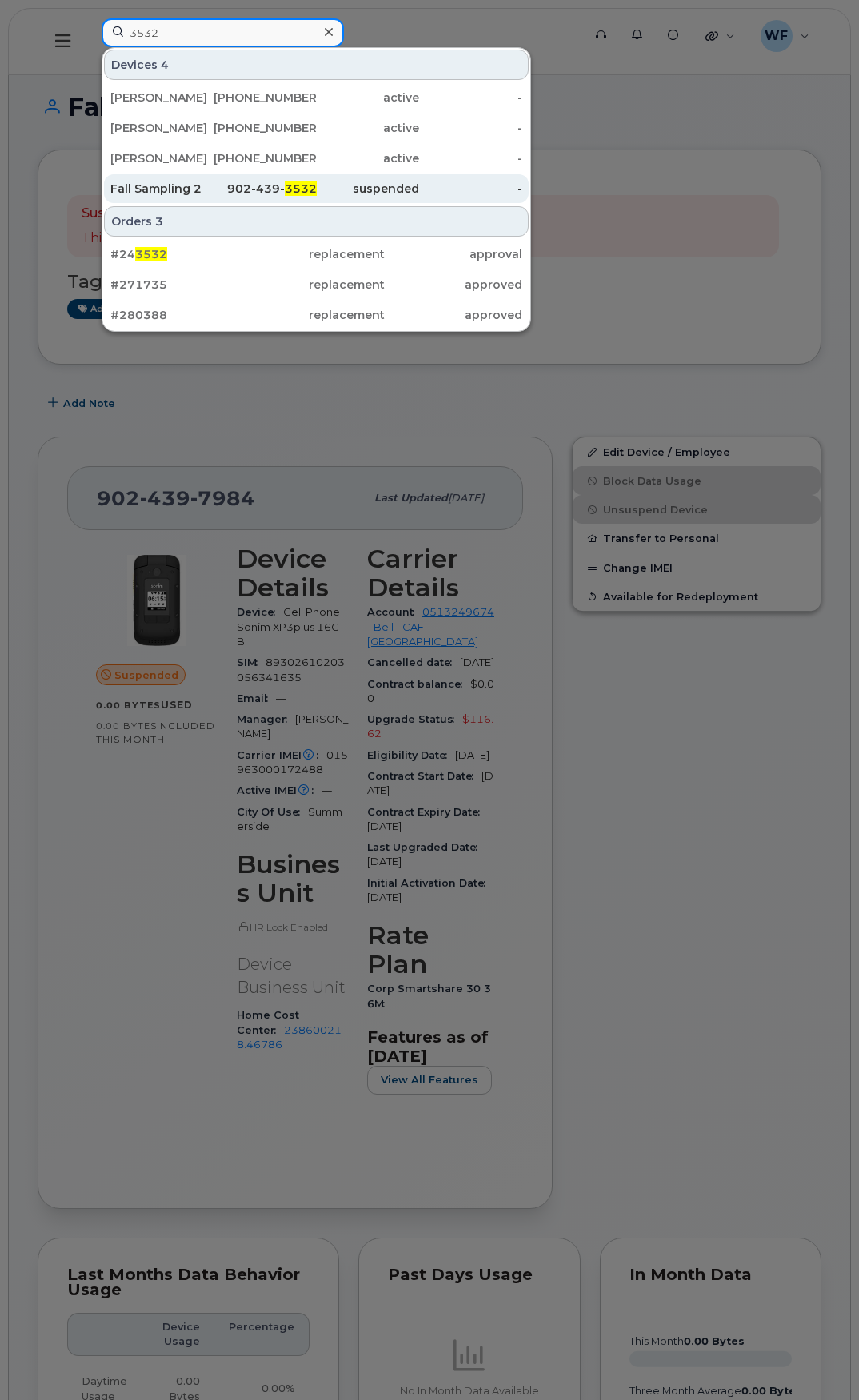
type input "3532"
click at [165, 187] on div "Fall Sampling 2" at bounding box center [162, 189] width 103 height 16
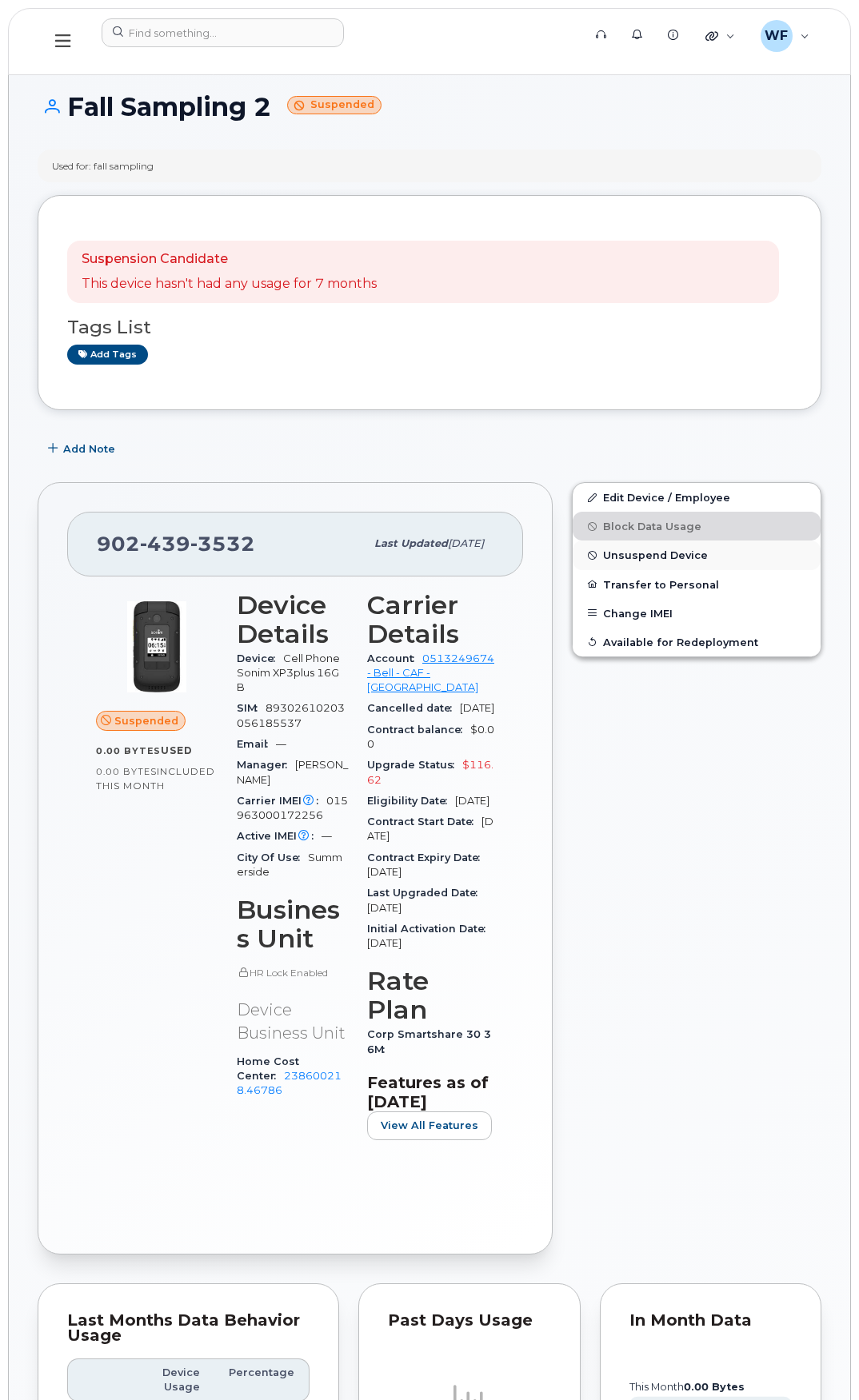
click at [638, 553] on span "Unsuspend Device" at bounding box center [656, 556] width 105 height 12
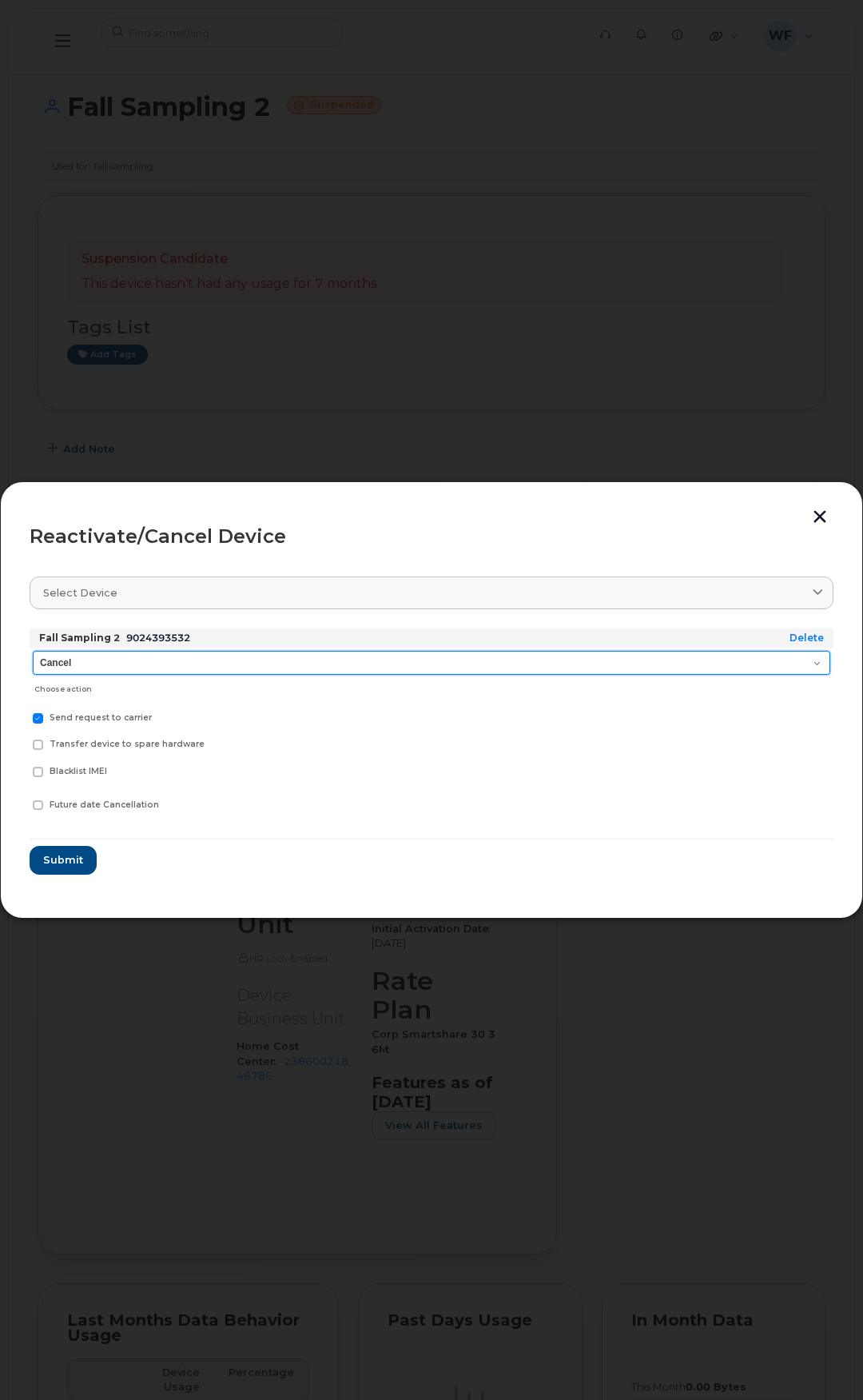
click at [109, 669] on select "Cancel Suspend - Extend Suspension Reactivate" at bounding box center [432, 663] width 798 height 24
select select "[object Object]"
click at [33, 650] on select "Cancel Suspend - Extend Suspension Reactivate" at bounding box center [432, 663] width 798 height 24
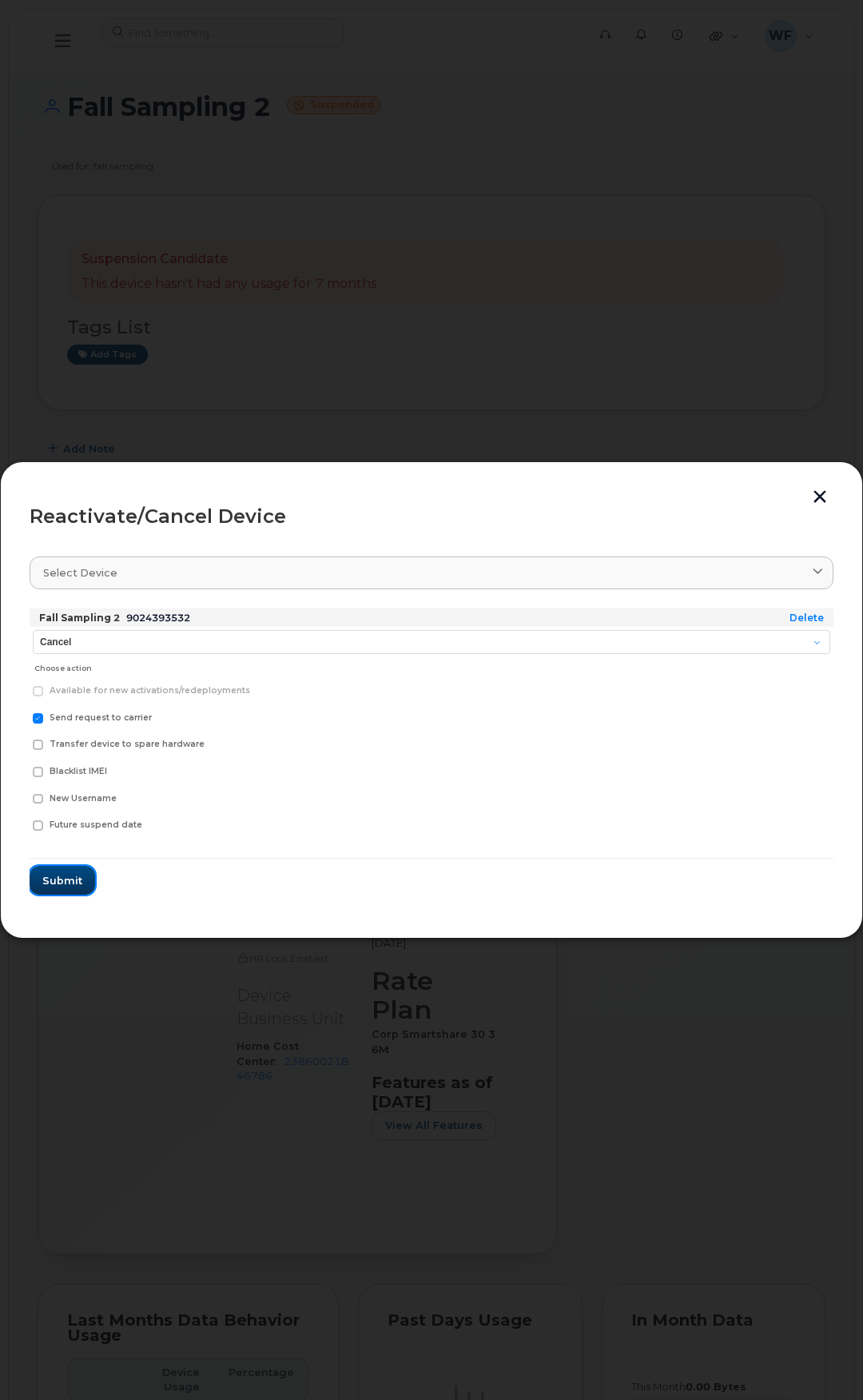
click at [78, 883] on span "Submit" at bounding box center [62, 881] width 40 height 16
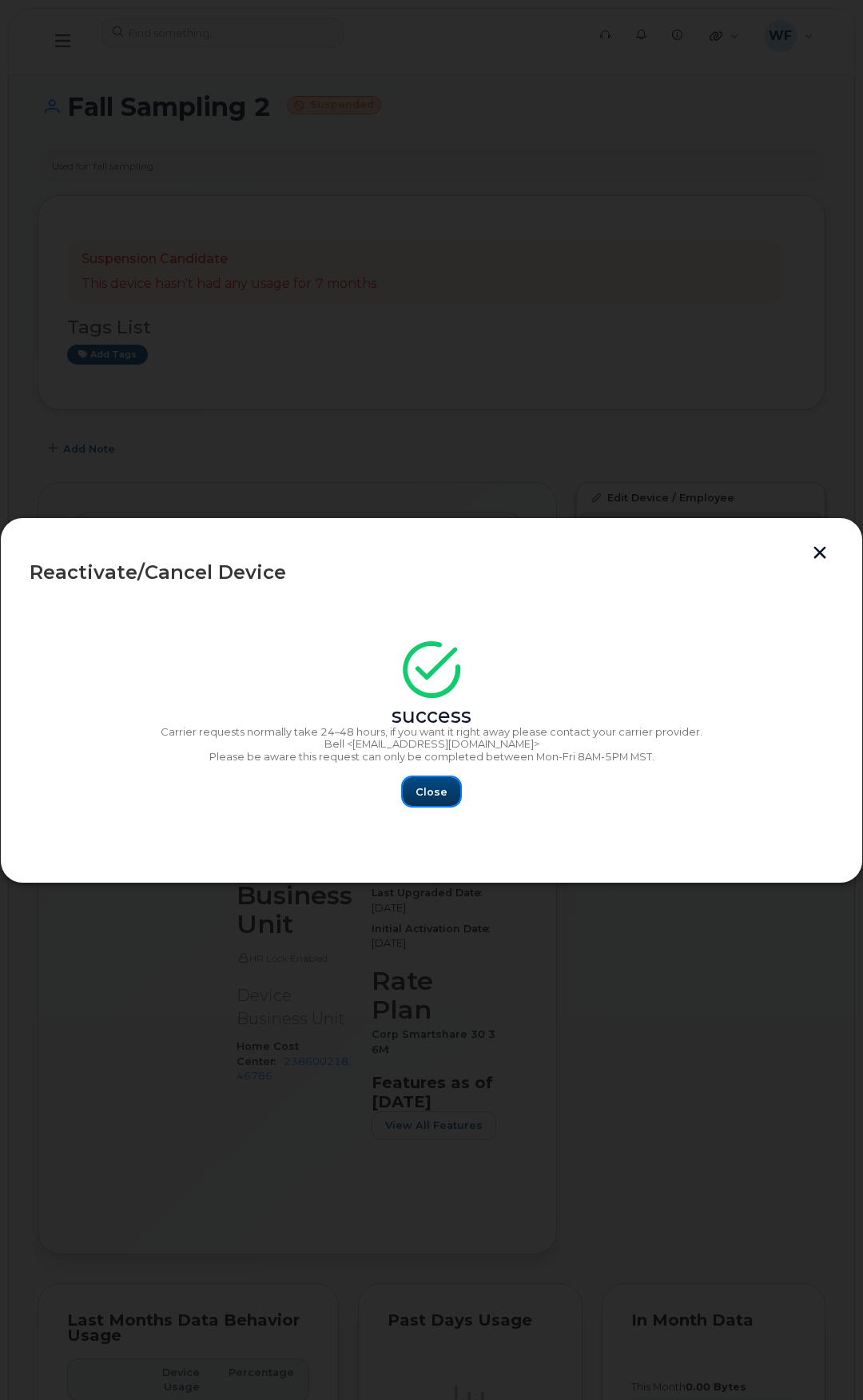
click at [428, 792] on span "Close" at bounding box center [432, 792] width 32 height 16
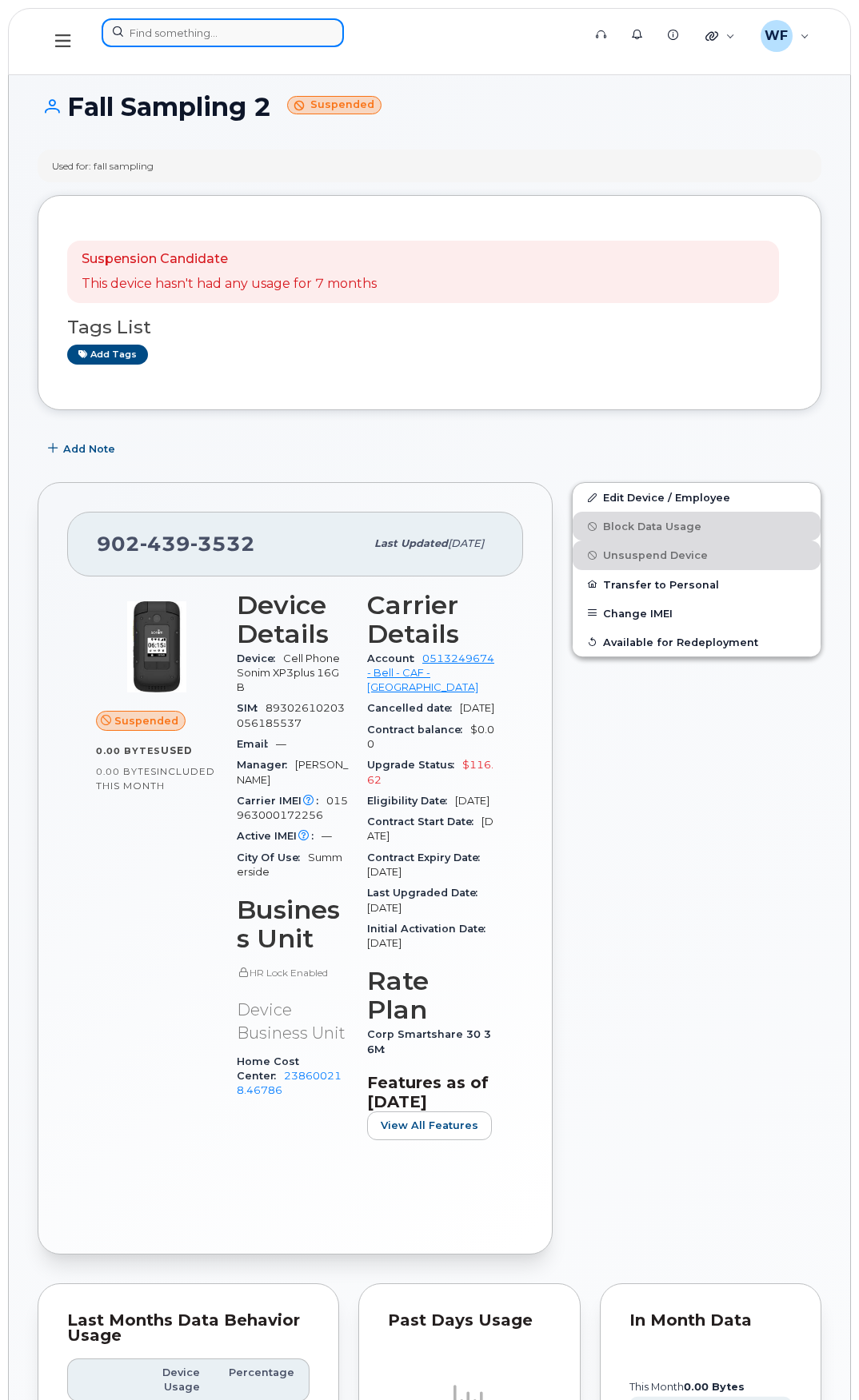
click at [190, 29] on input at bounding box center [222, 32] width 242 height 28
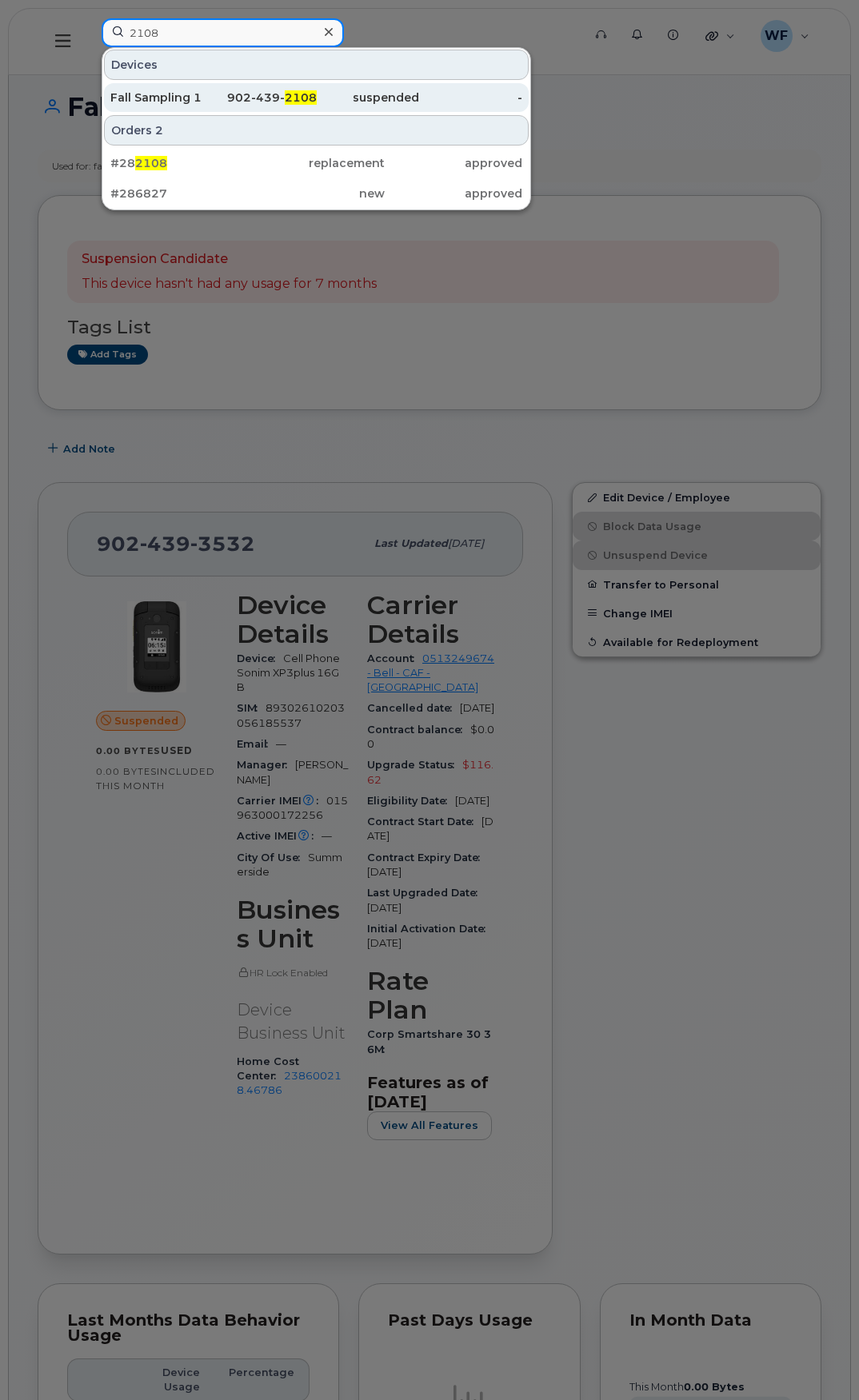
type input "2108"
click at [172, 96] on div "Fall Sampling 1" at bounding box center [162, 97] width 103 height 16
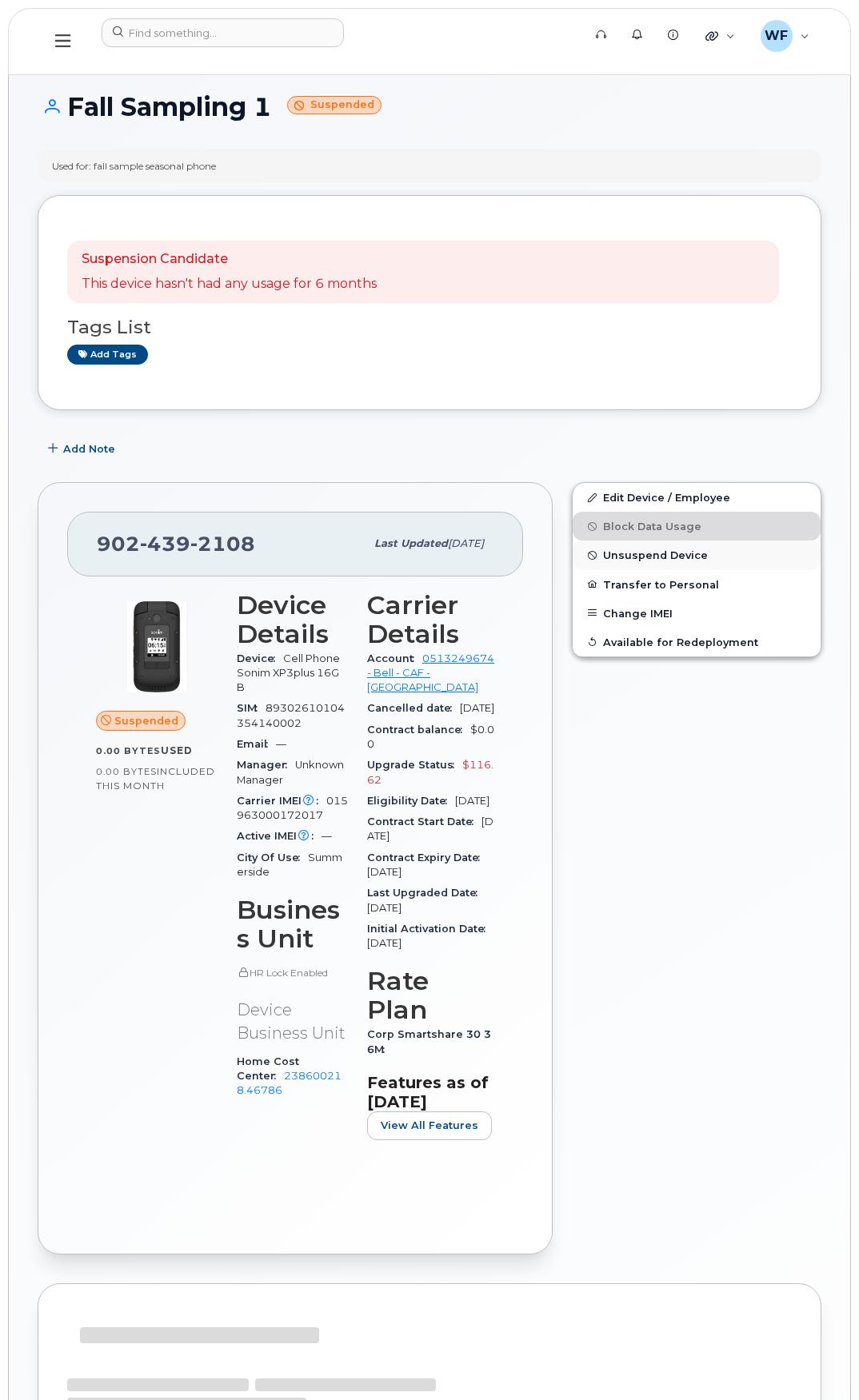
click at [641, 552] on span "Unsuspend Device" at bounding box center [656, 556] width 105 height 12
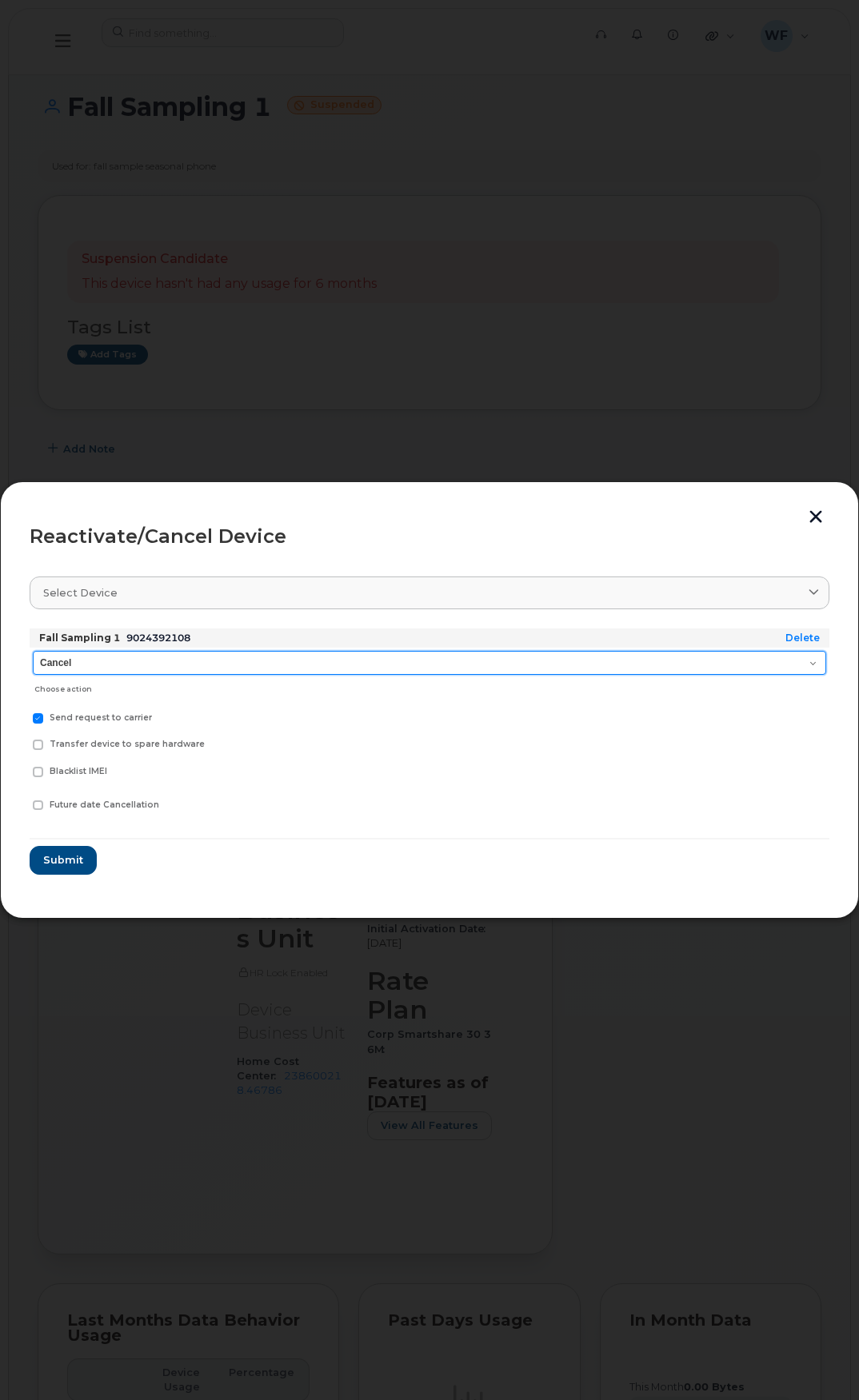
click at [92, 658] on select "Cancel Suspend - Extend Suspension Reactivate" at bounding box center [429, 663] width 794 height 24
select select "[object Object]"
click at [33, 650] on select "Cancel Suspend - Extend Suspension Reactivate" at bounding box center [429, 663] width 794 height 24
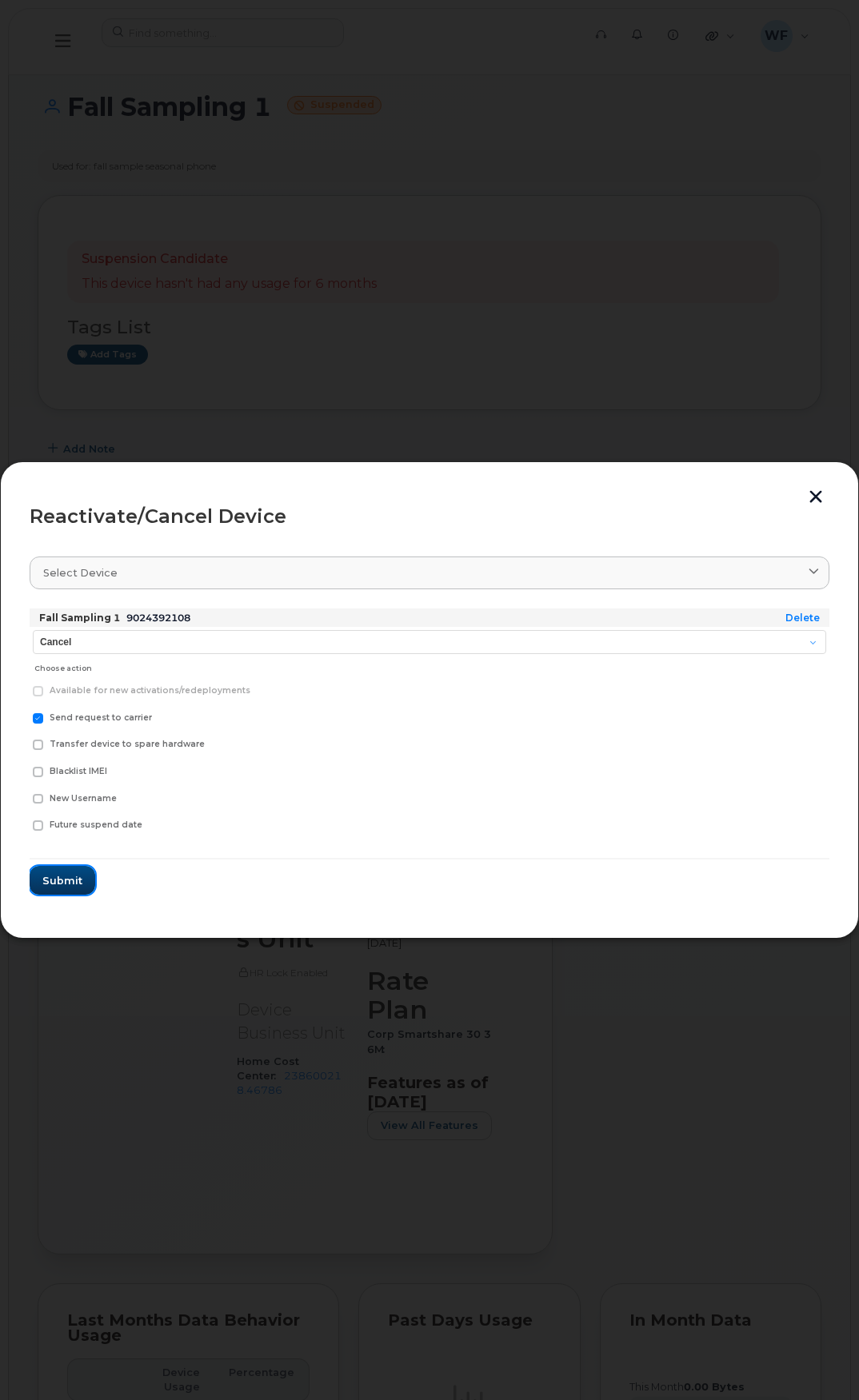
click at [82, 885] on button "Submit" at bounding box center [62, 880] width 65 height 28
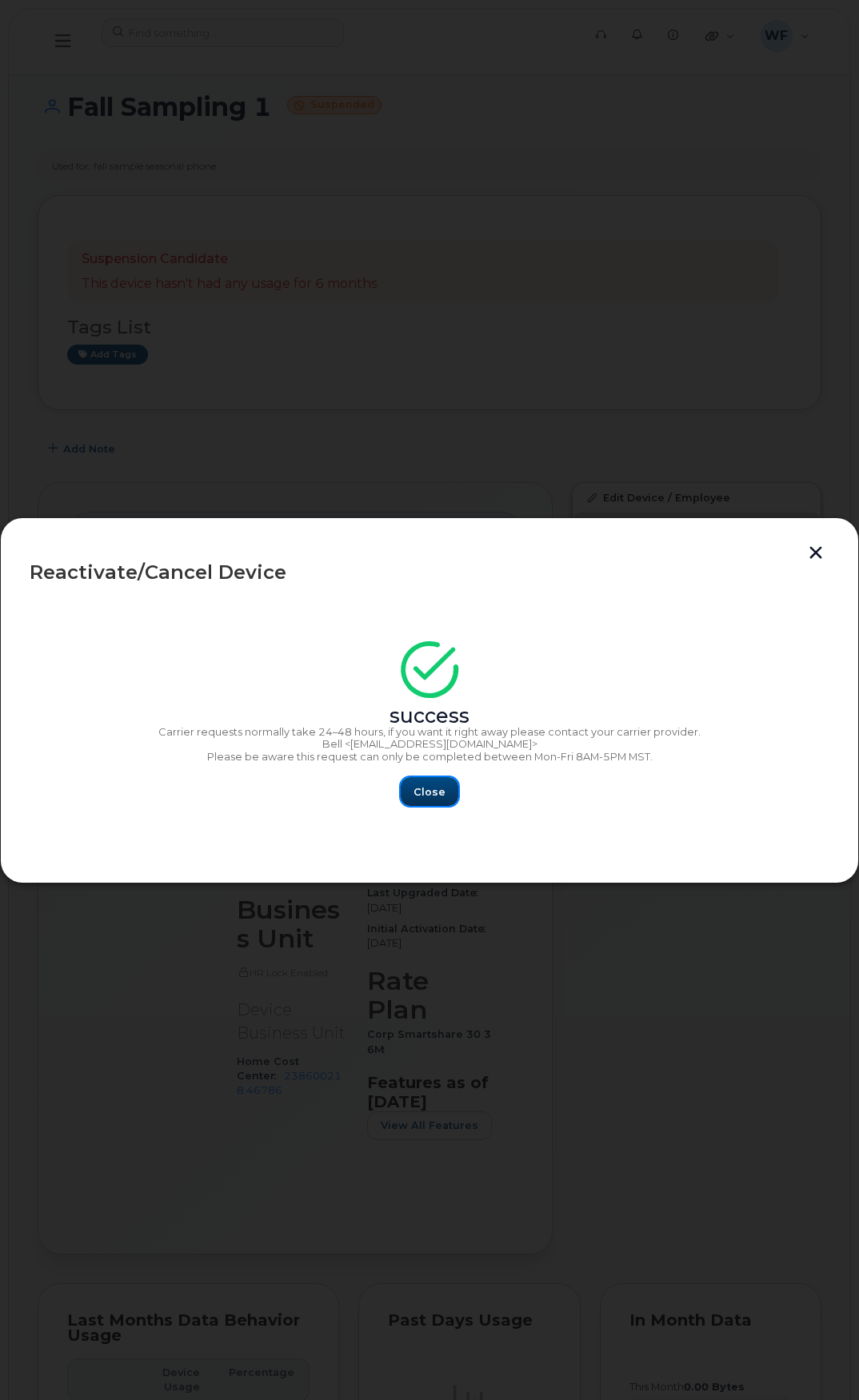
click at [433, 793] on span "Close" at bounding box center [429, 792] width 32 height 16
